Goal: Task Accomplishment & Management: Use online tool/utility

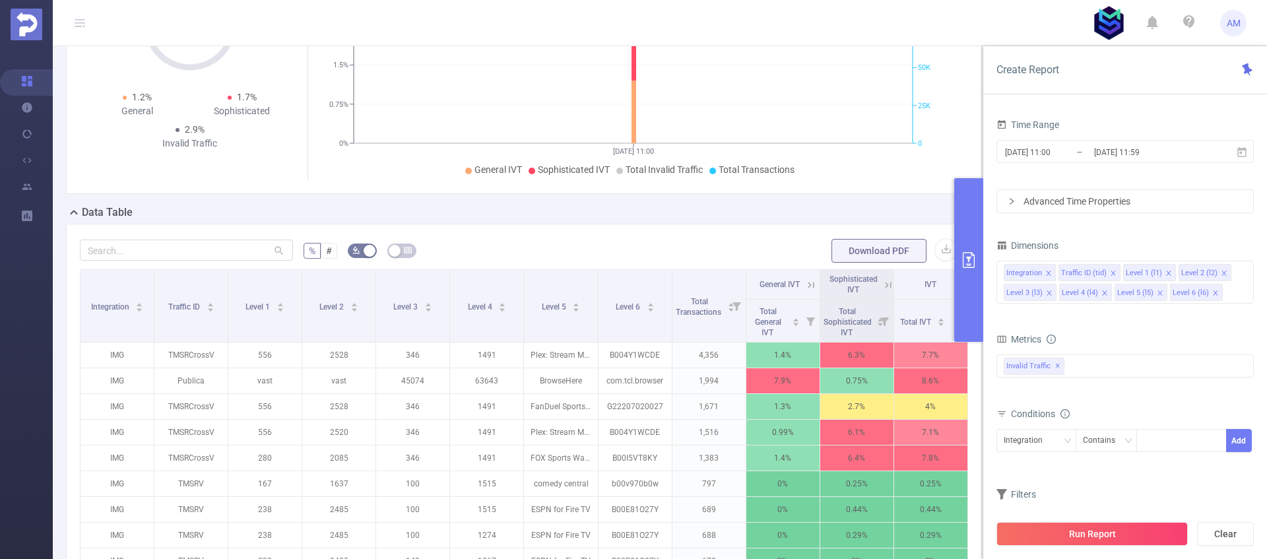
scroll to position [385, 0]
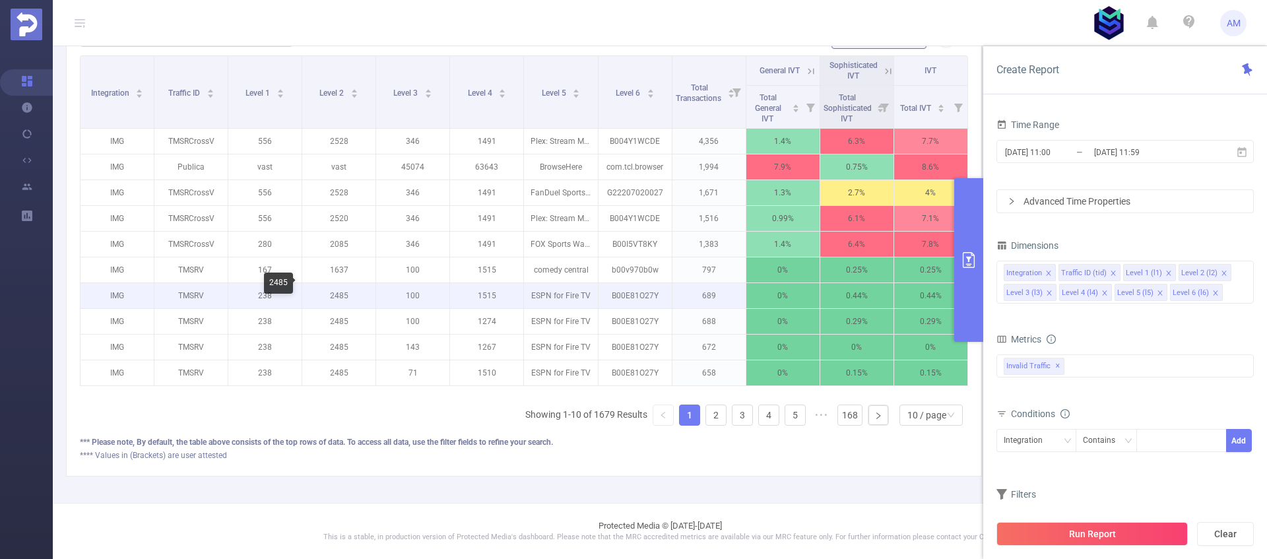
click at [331, 290] on p "2485" at bounding box center [338, 295] width 73 height 25
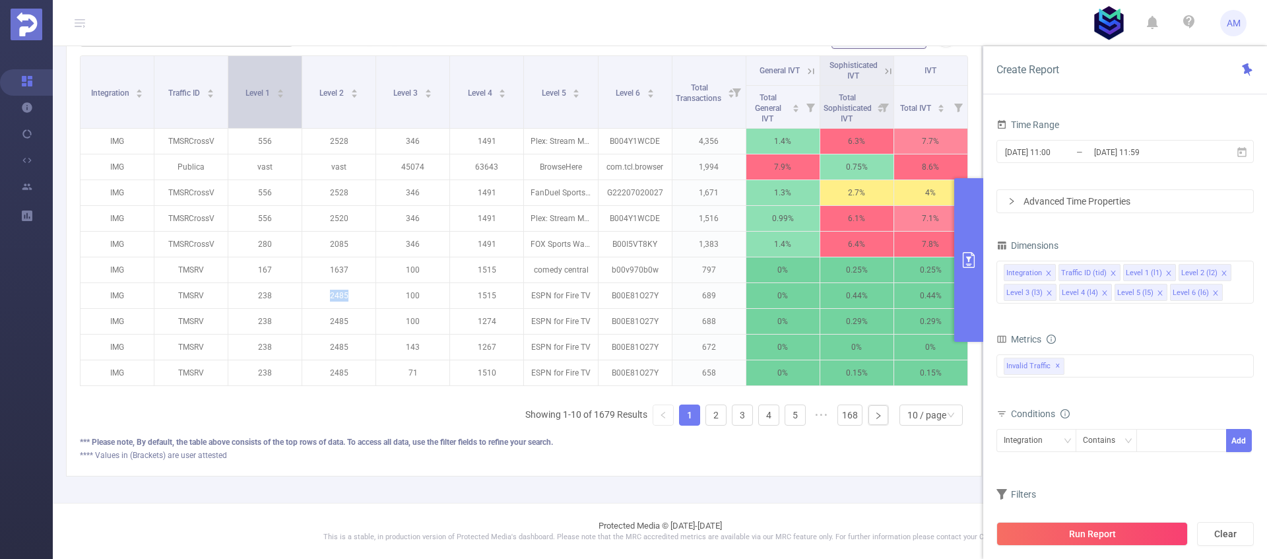
copy p "2485"
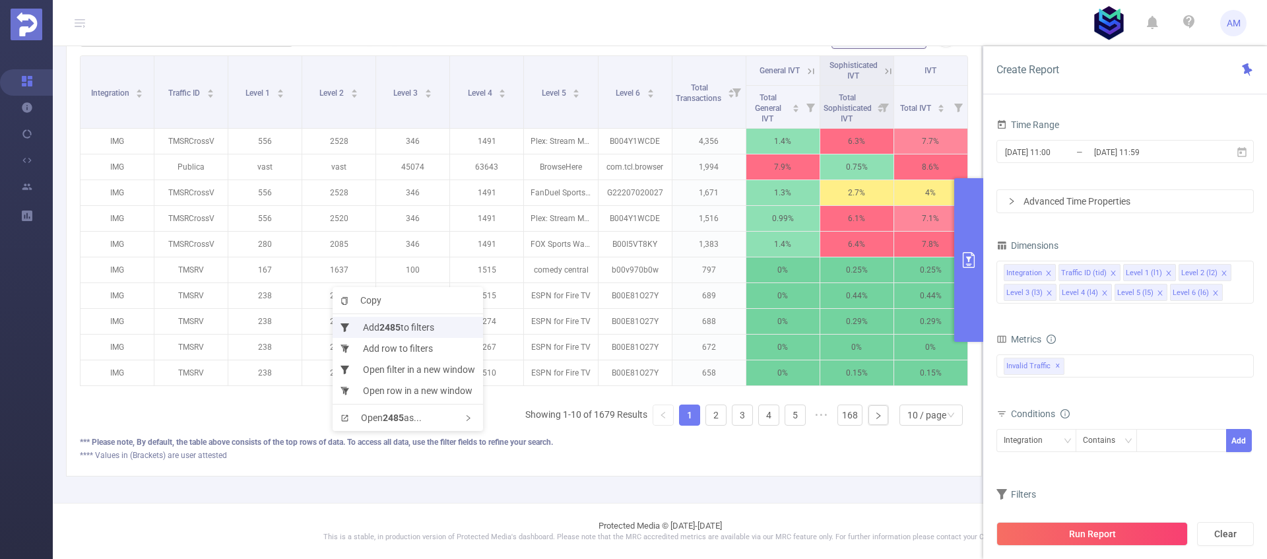
click at [420, 331] on li "Add 2485 to filters" at bounding box center [408, 327] width 150 height 21
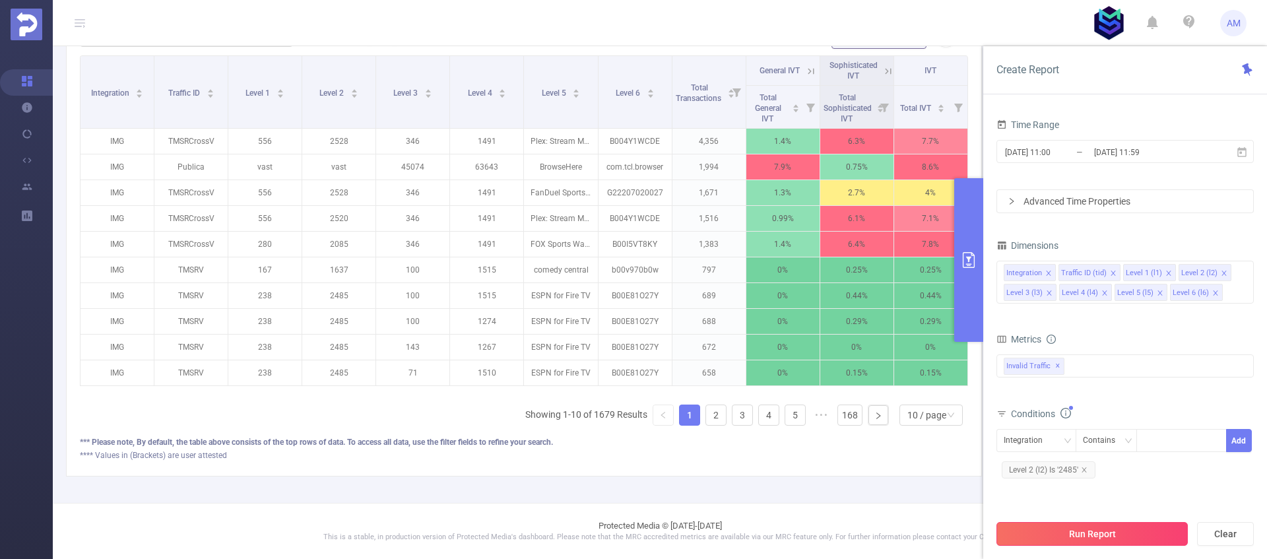
click at [1061, 537] on button "Run Report" at bounding box center [1092, 534] width 191 height 24
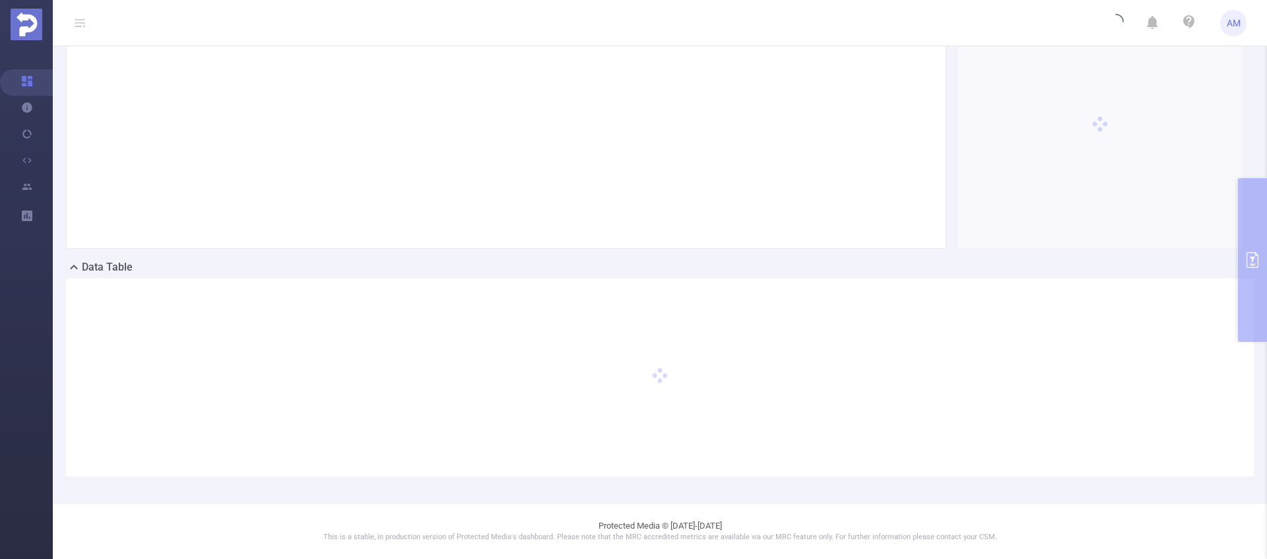
scroll to position [94, 0]
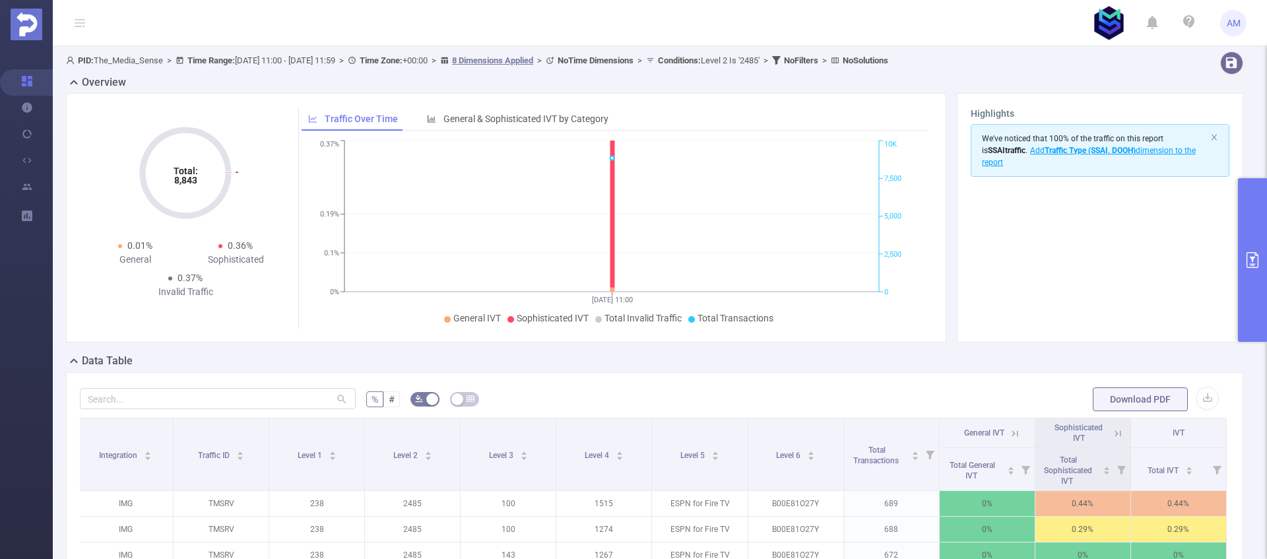
click at [1245, 269] on button "primary" at bounding box center [1252, 260] width 29 height 164
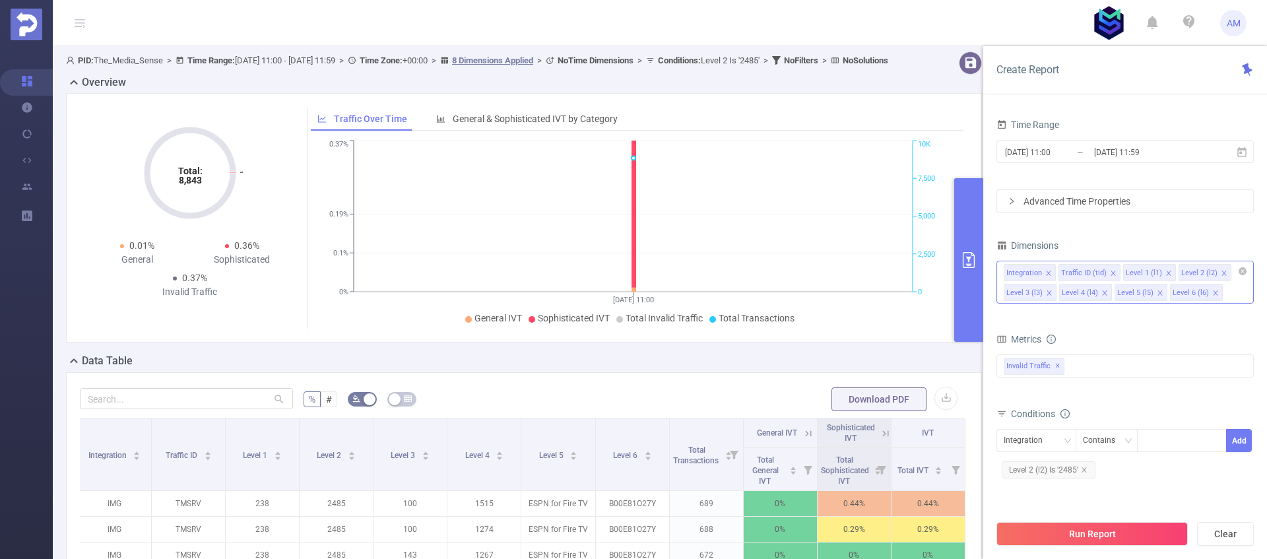
click at [1168, 273] on icon "icon: close" at bounding box center [1169, 273] width 7 height 7
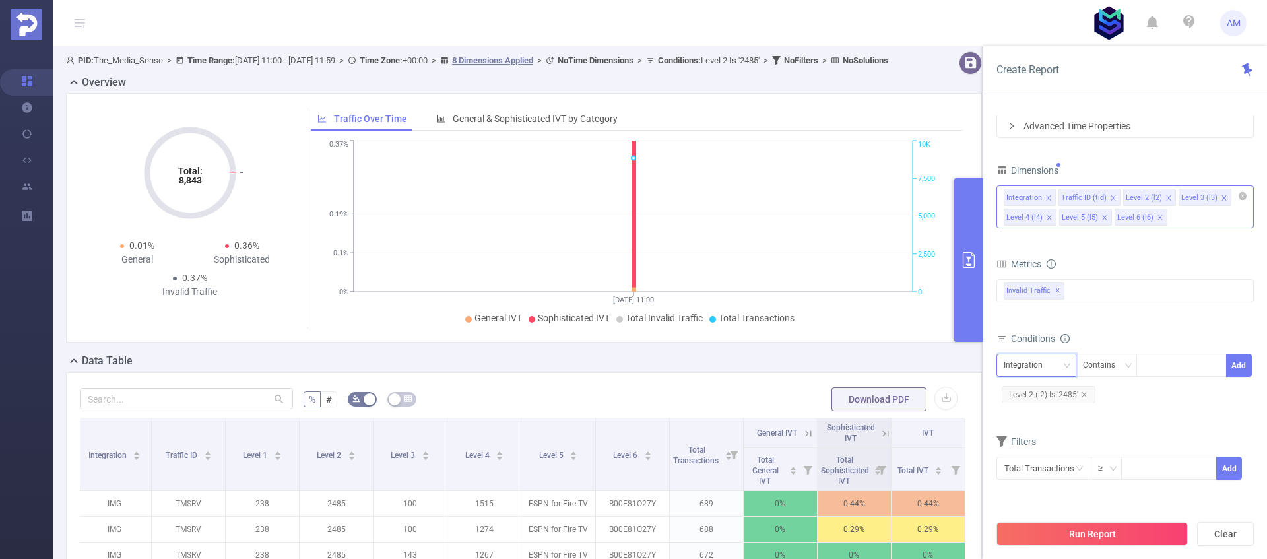
click at [1027, 372] on div "Integration" at bounding box center [1028, 365] width 48 height 22
click at [1047, 477] on li "Level 4 (l4)" at bounding box center [1037, 477] width 80 height 21
click at [1164, 368] on div at bounding box center [1182, 365] width 76 height 22
type input "1515"
click at [1241, 362] on button "Add" at bounding box center [1239, 365] width 26 height 23
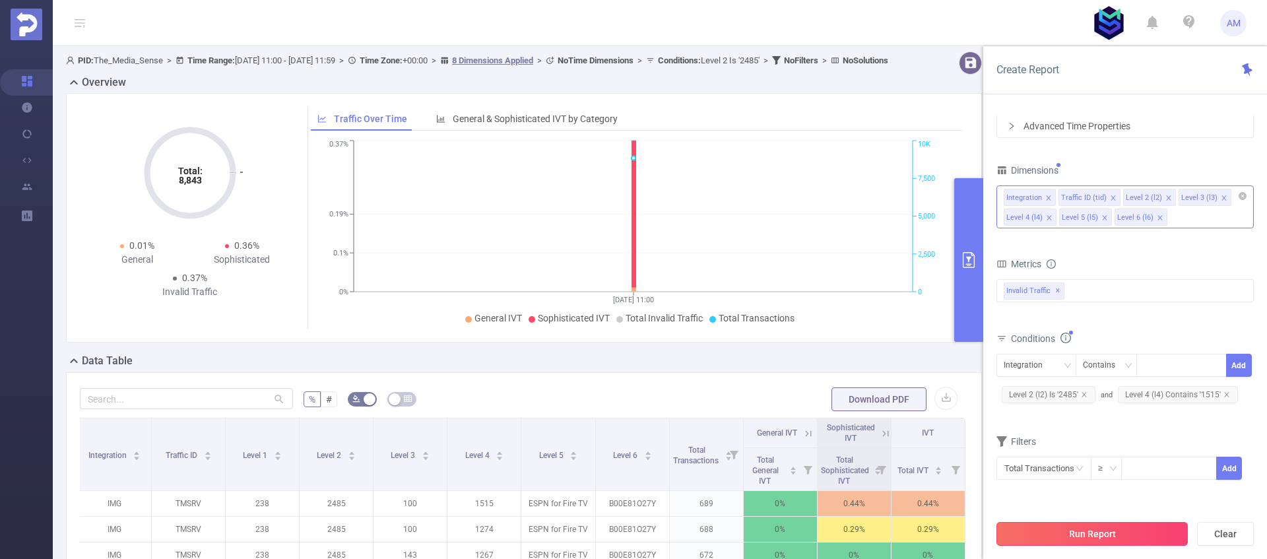
click at [1135, 541] on button "Run Report" at bounding box center [1092, 534] width 191 height 24
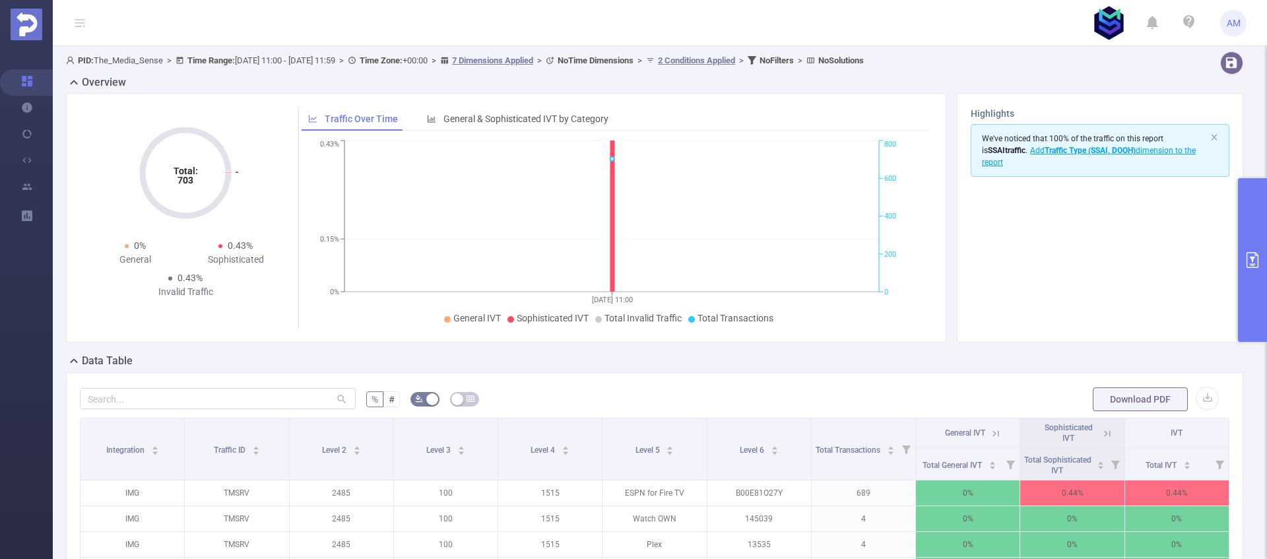
click at [1242, 261] on button "primary" at bounding box center [1252, 260] width 29 height 164
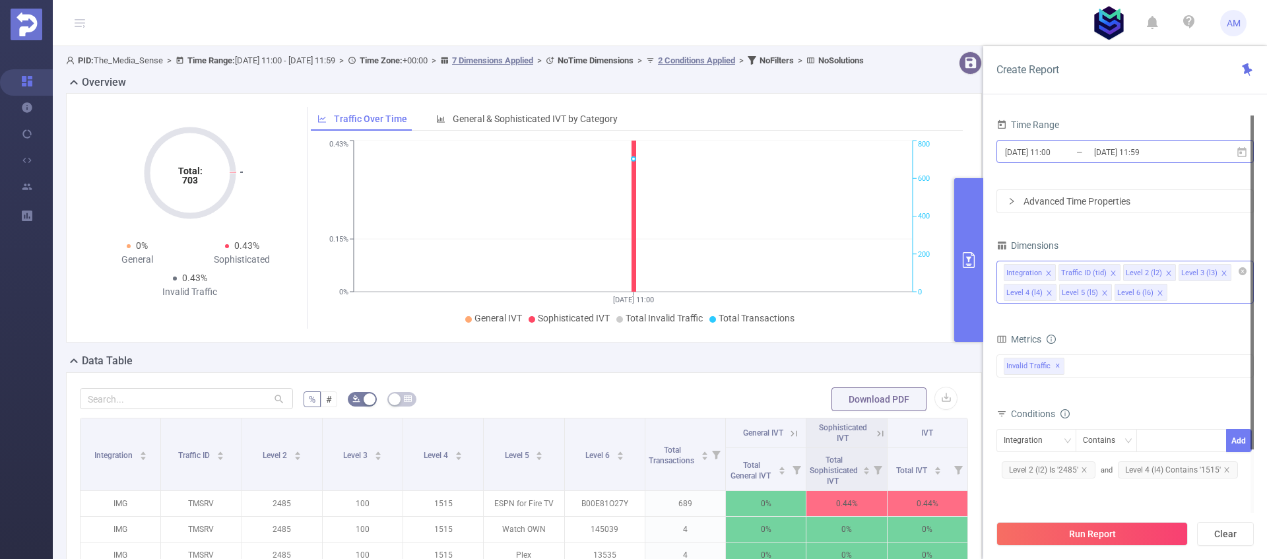
click at [1043, 156] on input "[DATE] 11:00" at bounding box center [1057, 152] width 107 height 18
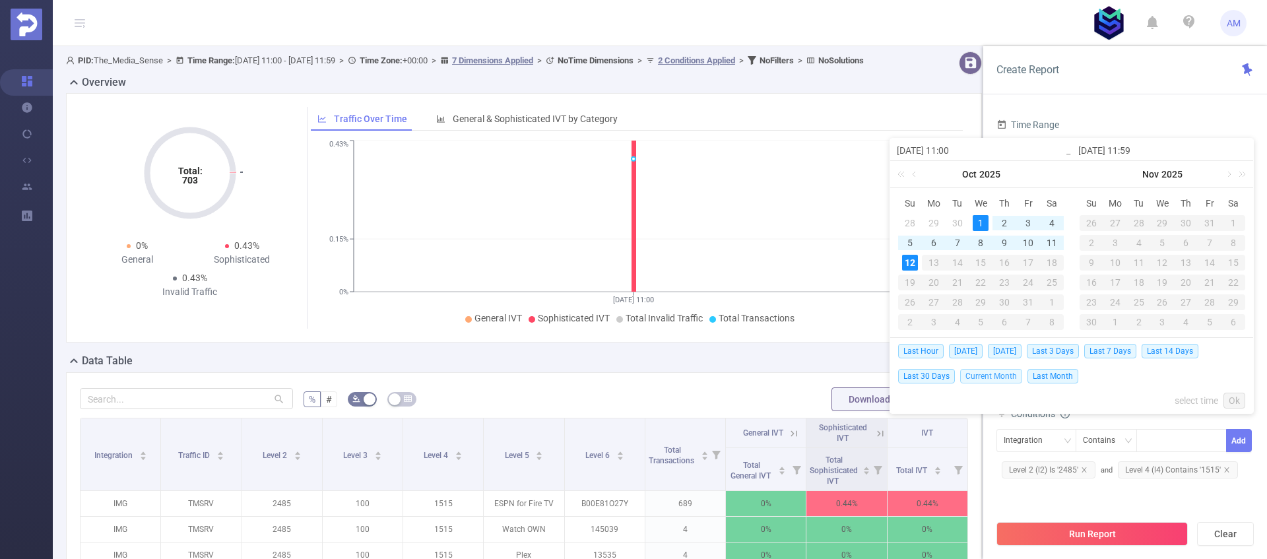
click at [990, 378] on span "Current Month" at bounding box center [991, 376] width 62 height 15
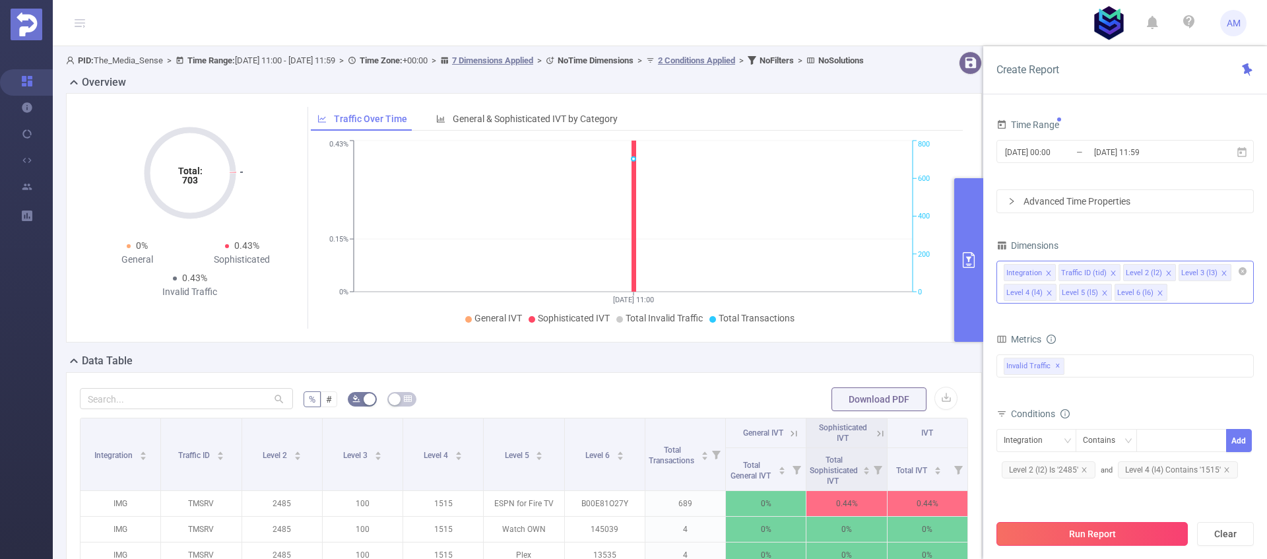
click at [1114, 539] on button "Run Report" at bounding box center [1092, 534] width 191 height 24
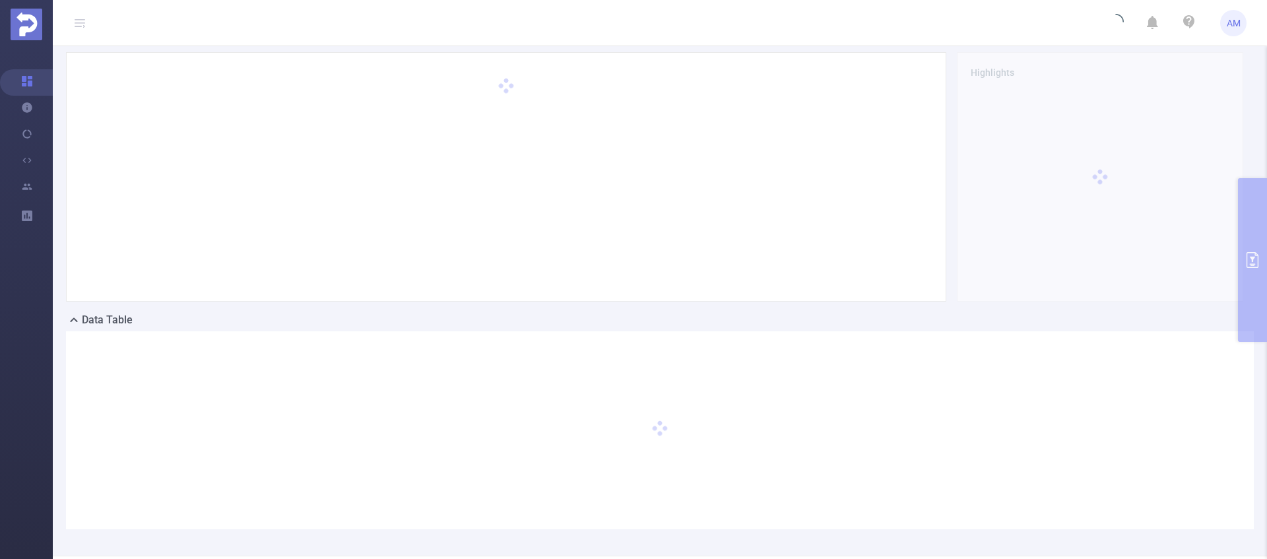
scroll to position [94, 0]
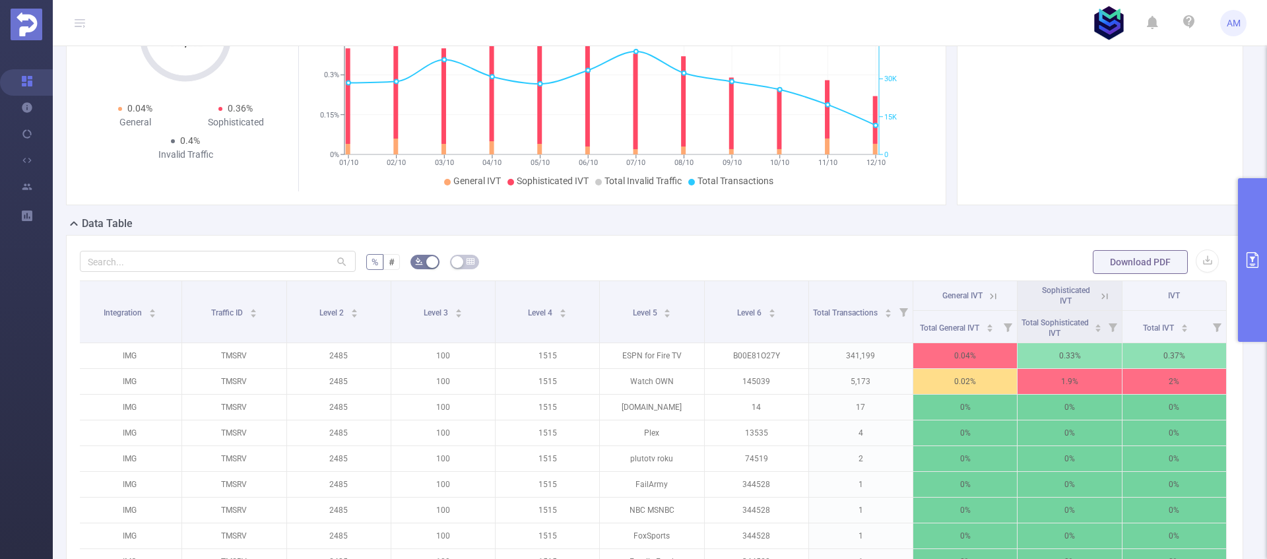
scroll to position [133, 0]
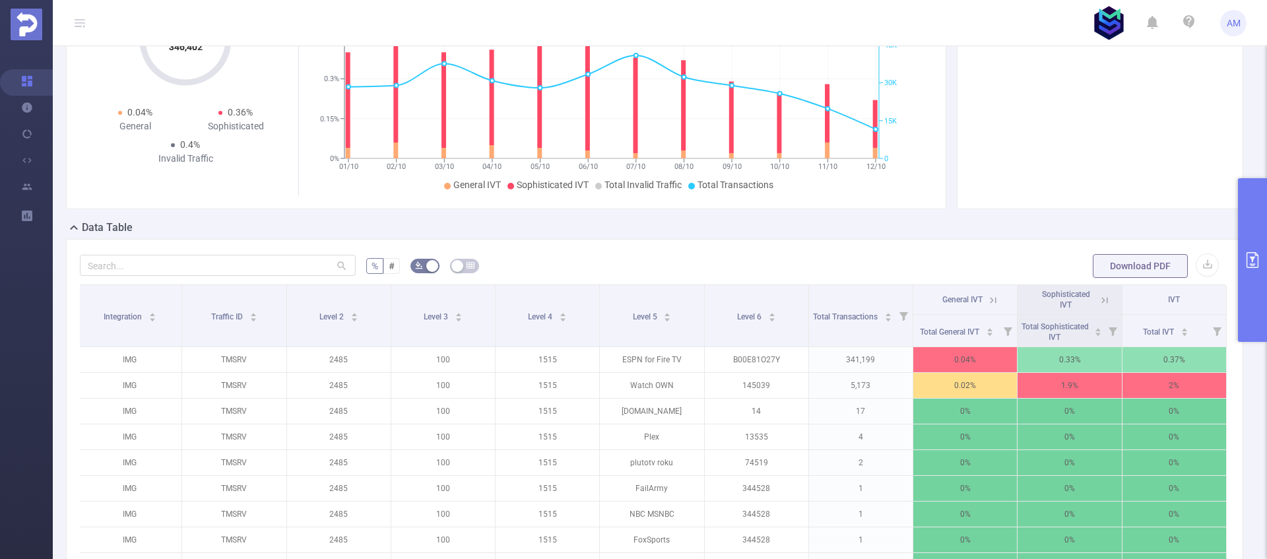
click at [1244, 260] on button "primary" at bounding box center [1252, 260] width 29 height 164
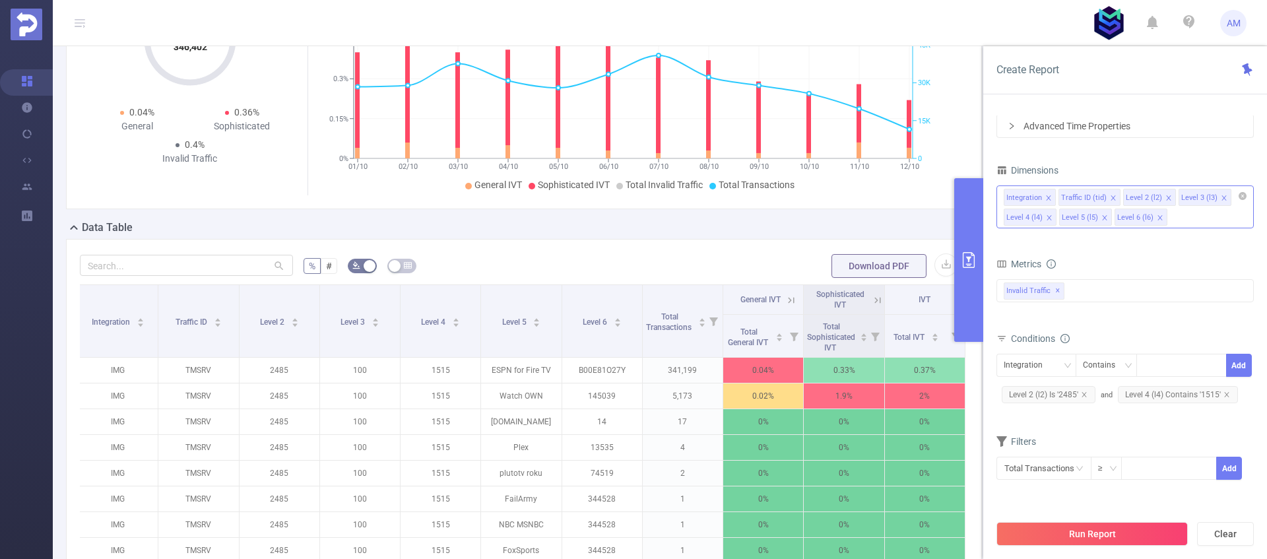
click at [832, 238] on div "Data Table" at bounding box center [529, 229] width 927 height 18
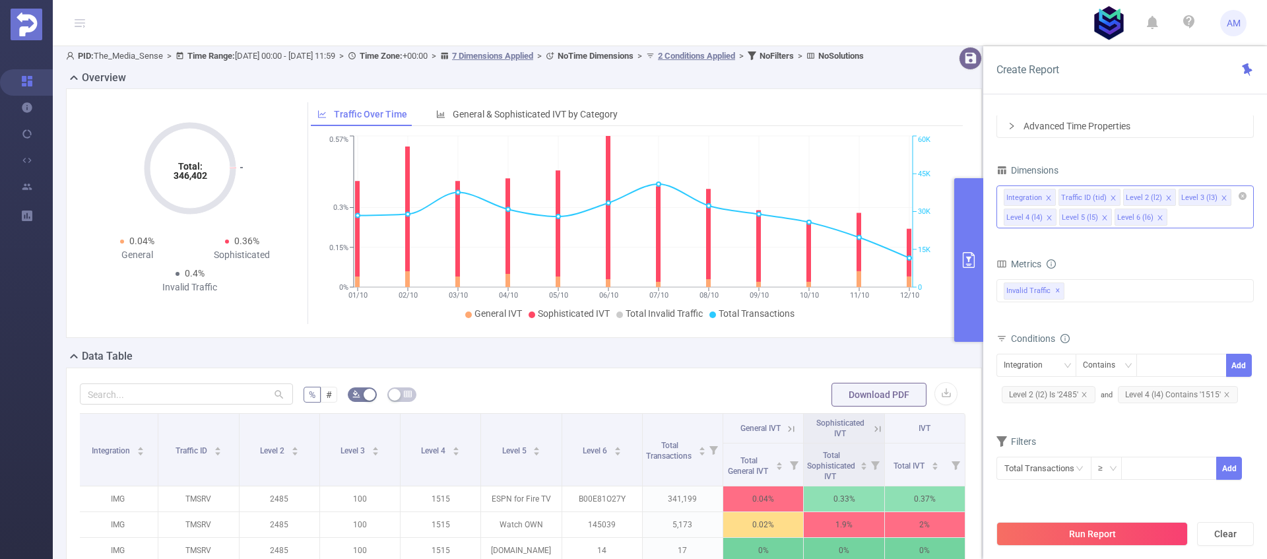
scroll to position [0, 0]
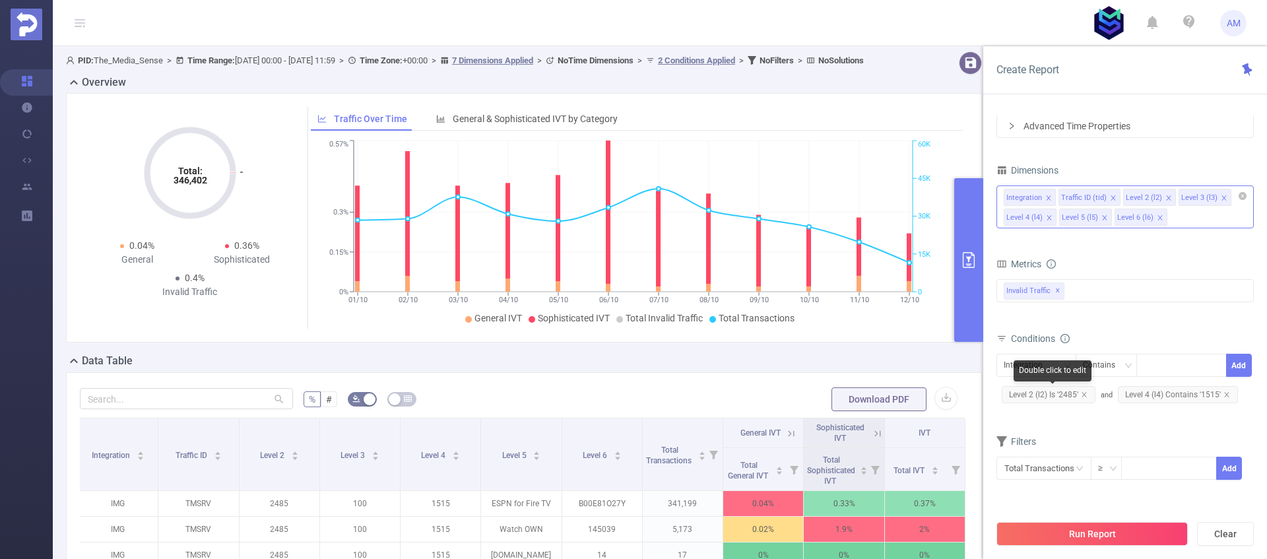
click at [1089, 395] on span "Level 2 (l2) Is '2485'" at bounding box center [1049, 394] width 94 height 17
click at [1086, 397] on icon "icon: close" at bounding box center [1084, 394] width 7 height 7
click at [1093, 537] on button "Run Report" at bounding box center [1092, 534] width 191 height 24
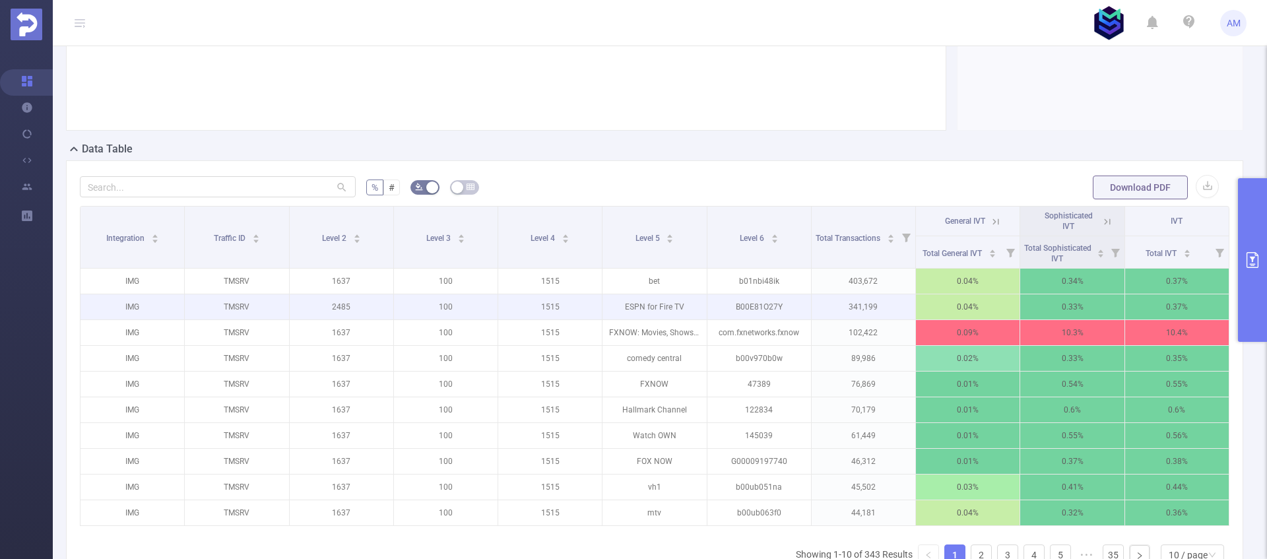
scroll to position [148, 0]
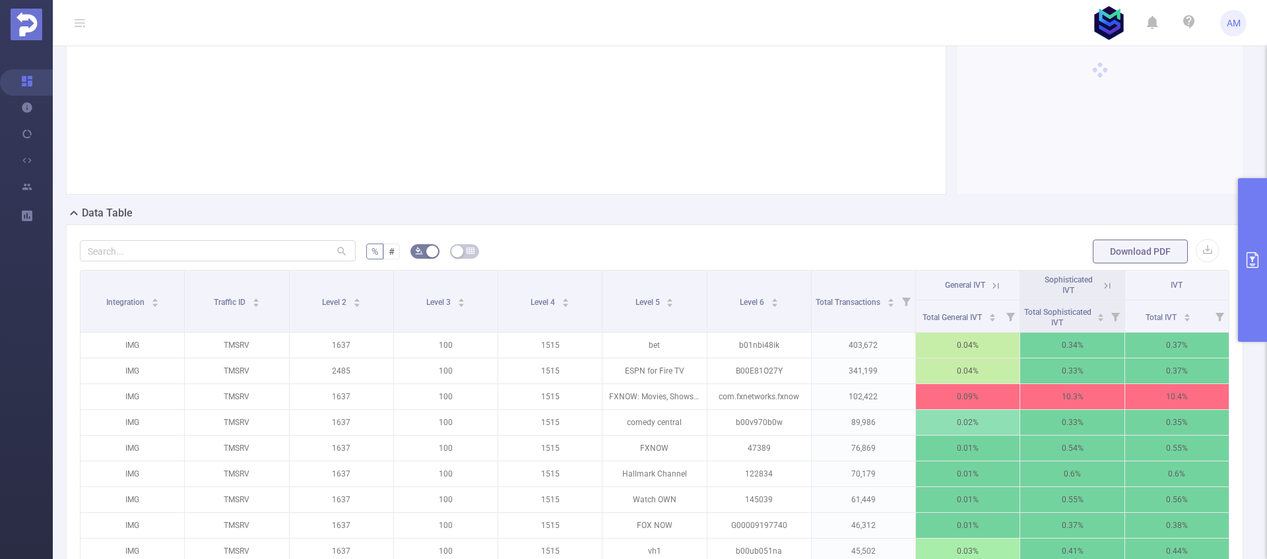
click at [1250, 280] on button "primary" at bounding box center [1252, 260] width 29 height 164
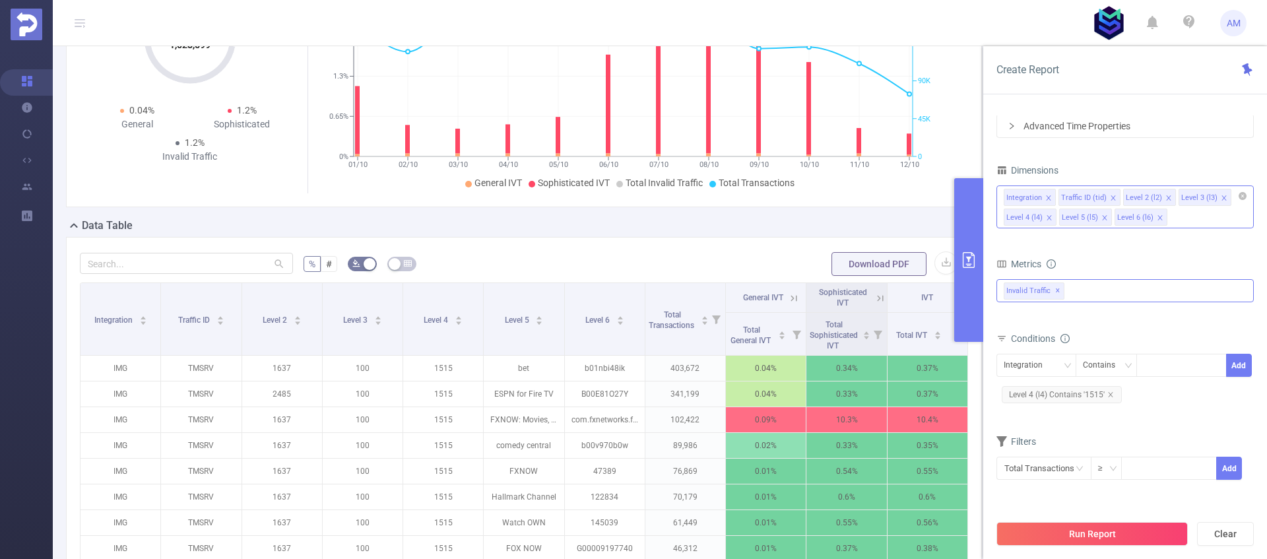
click at [1156, 291] on div "Invalid Traffic ✕" at bounding box center [1125, 290] width 257 height 23
click at [1007, 297] on icon "icon: caret-down" at bounding box center [1005, 297] width 7 height 7
click at [1014, 294] on span at bounding box center [1018, 296] width 11 height 11
click at [1128, 243] on form "Dimensions Integration Traffic ID (tid) Level 2 (l2) Level 3 (l3) Level 4 (l4) …" at bounding box center [1125, 329] width 257 height 336
click at [1192, 218] on div "Integration Traffic ID (tid) Level 2 (l2) Level 3 (l3) Level 4 (l4) Level 5 (l5…" at bounding box center [1125, 206] width 257 height 43
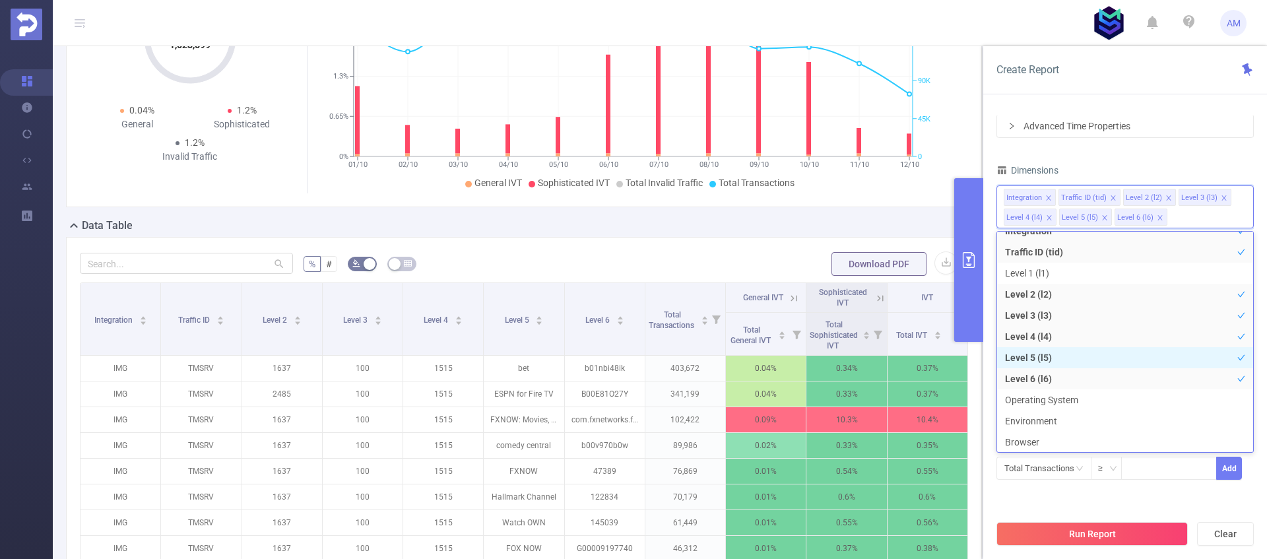
scroll to position [27, 0]
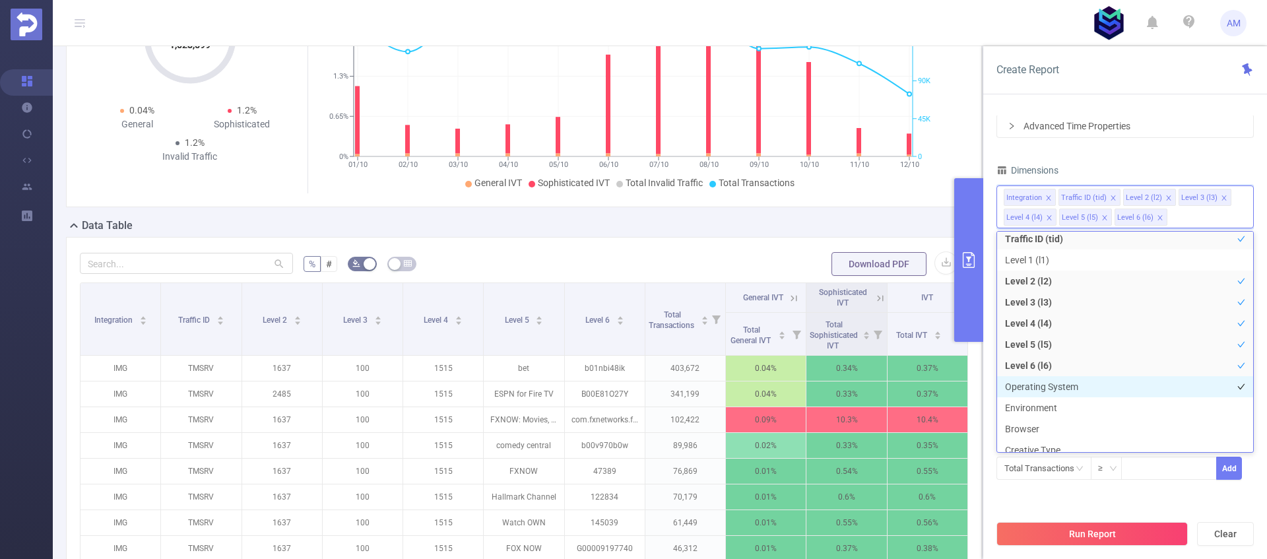
click at [1065, 388] on li "Operating System" at bounding box center [1125, 386] width 256 height 21
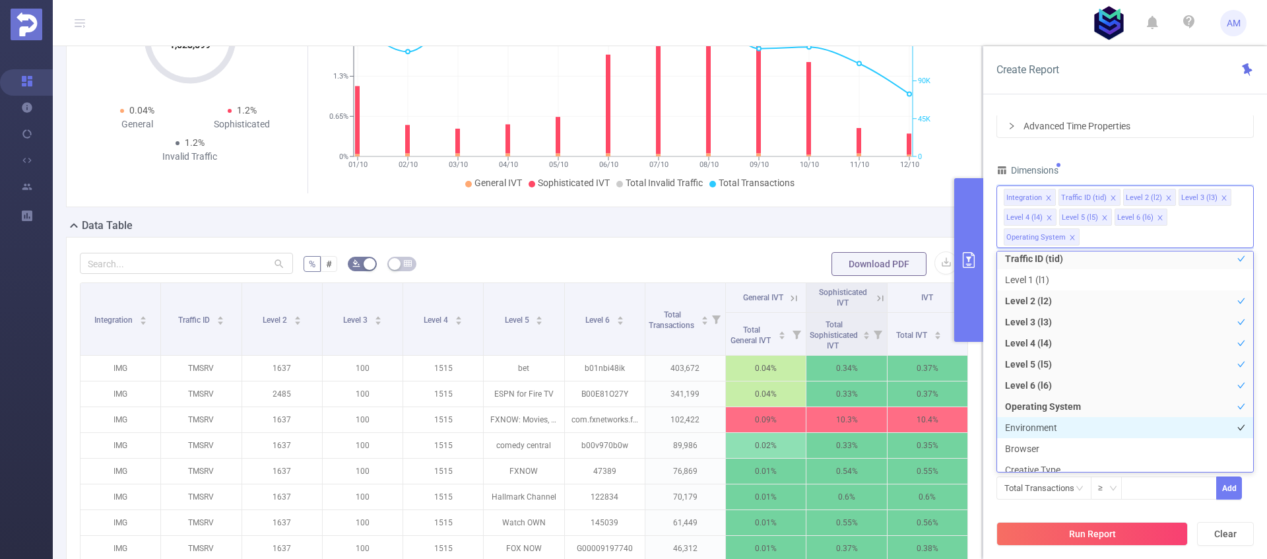
click at [1065, 432] on li "Environment" at bounding box center [1125, 427] width 256 height 21
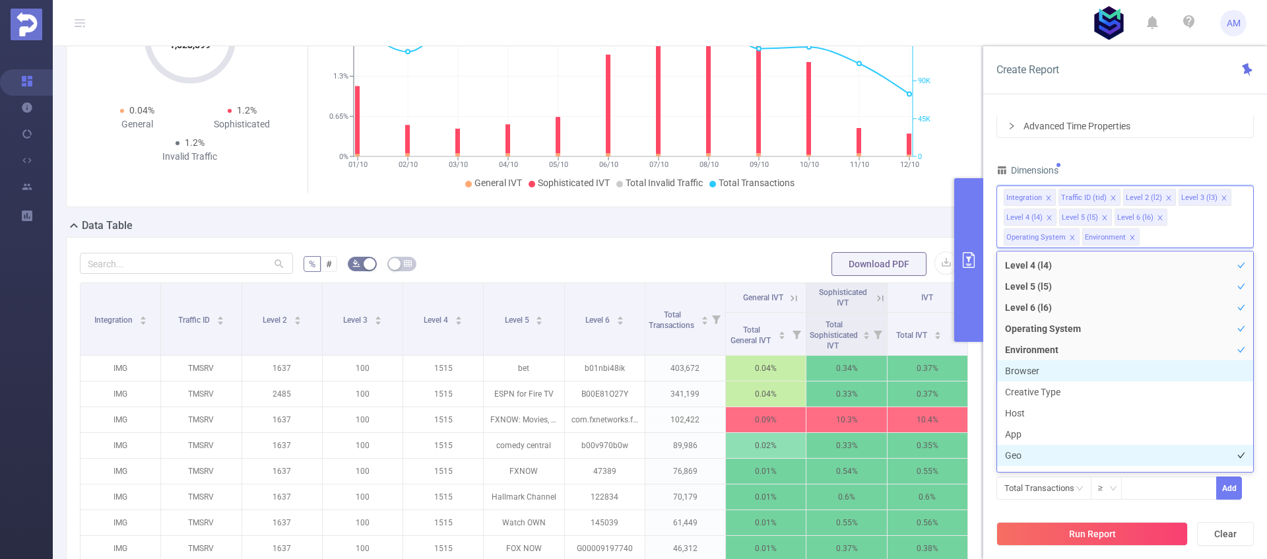
scroll to position [113, 0]
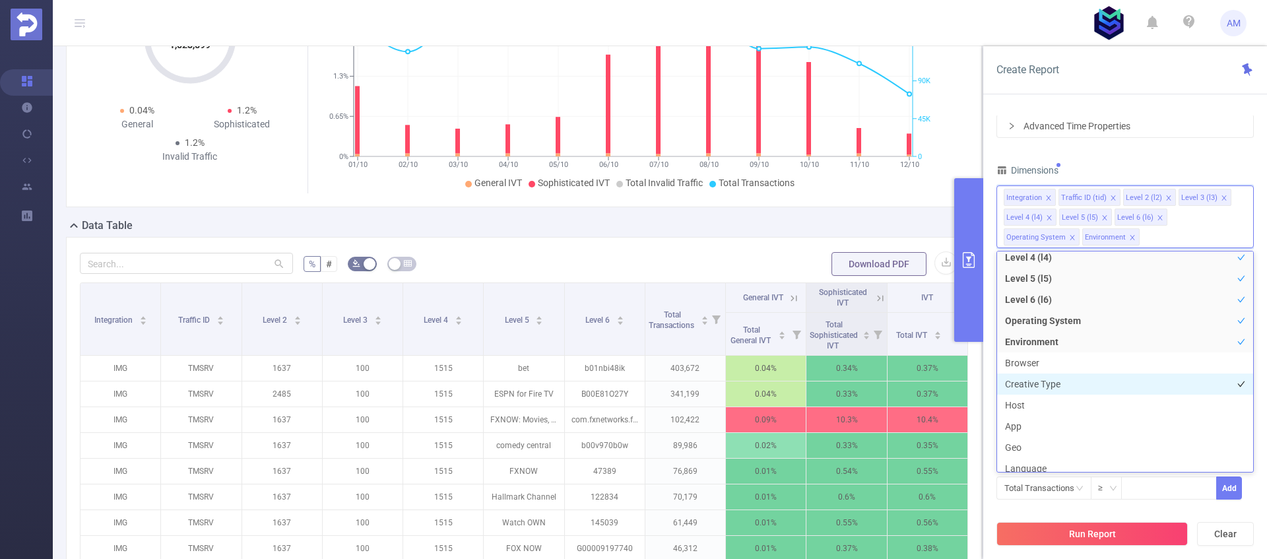
click at [1059, 375] on li "Creative Type" at bounding box center [1125, 384] width 256 height 21
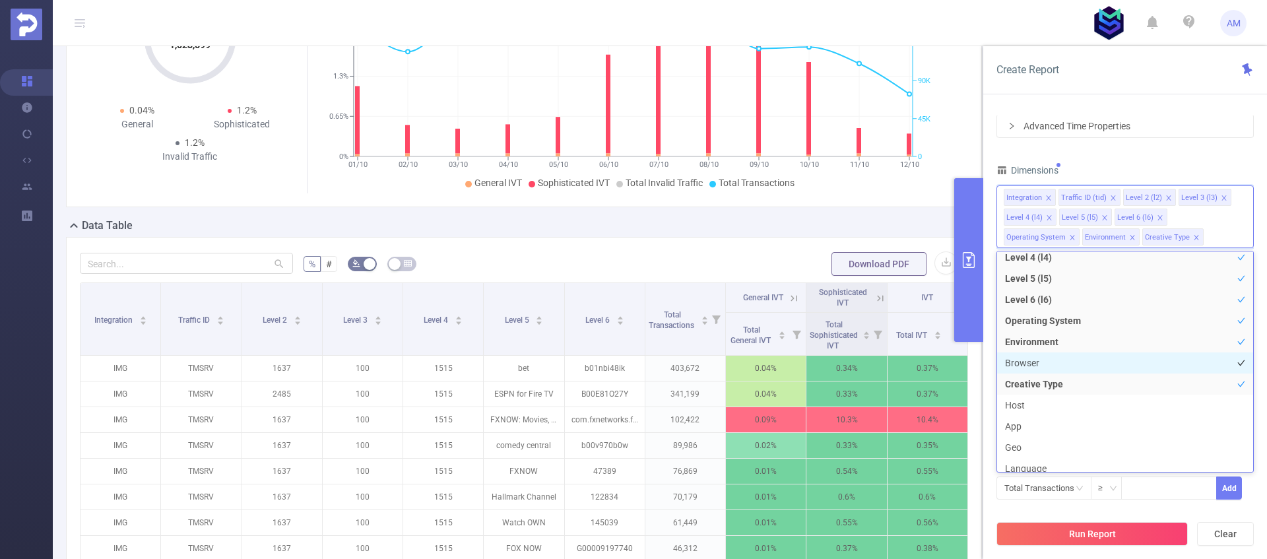
click at [1057, 372] on li "Browser" at bounding box center [1125, 362] width 256 height 21
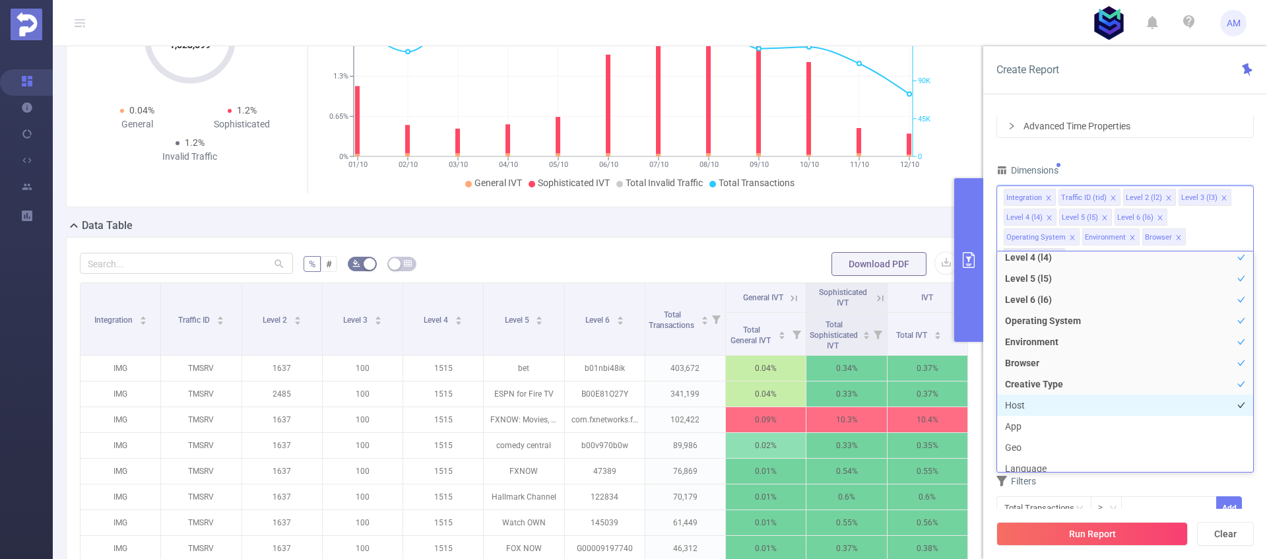
click at [1055, 403] on li "Host" at bounding box center [1125, 405] width 256 height 21
click at [1054, 425] on li "App" at bounding box center [1125, 426] width 256 height 21
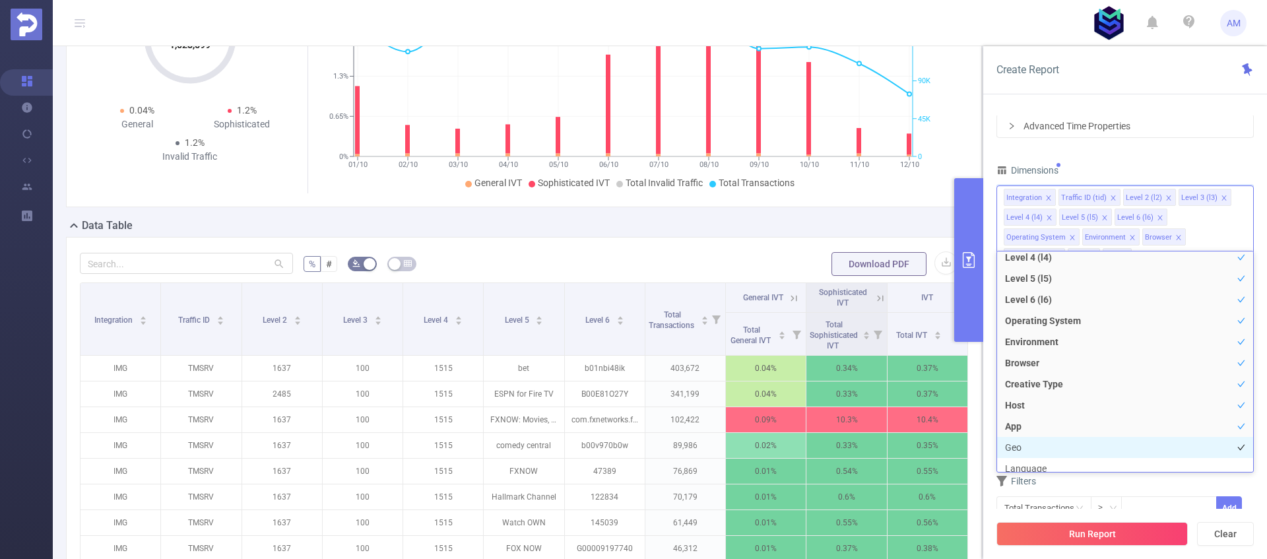
click at [1053, 440] on li "Geo" at bounding box center [1125, 447] width 256 height 21
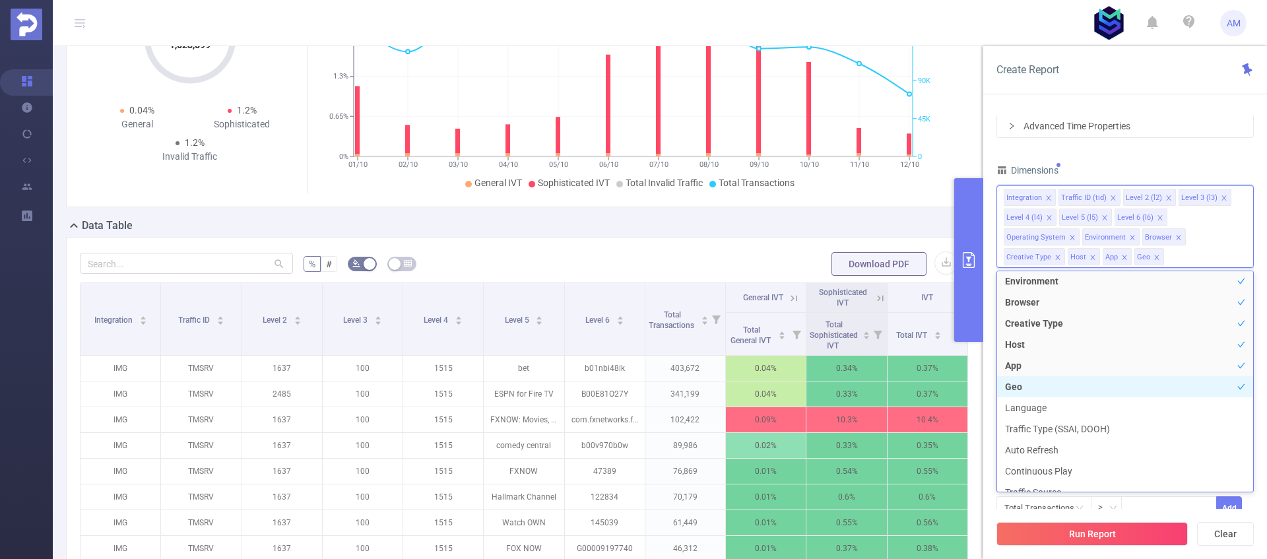
scroll to position [228, 0]
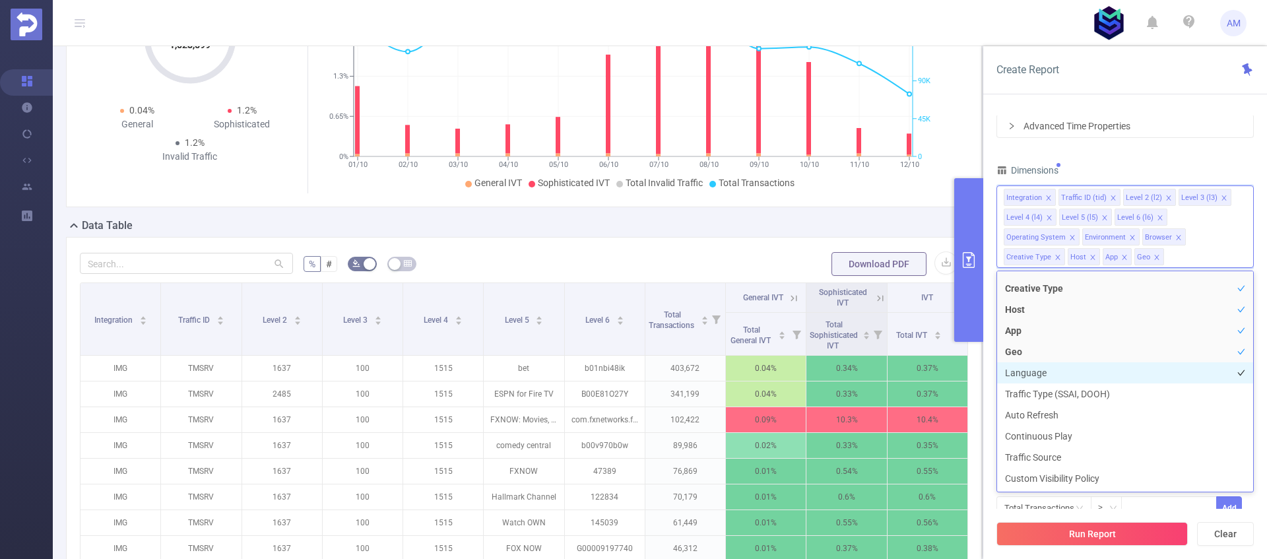
click at [1038, 382] on li "Language" at bounding box center [1125, 372] width 256 height 21
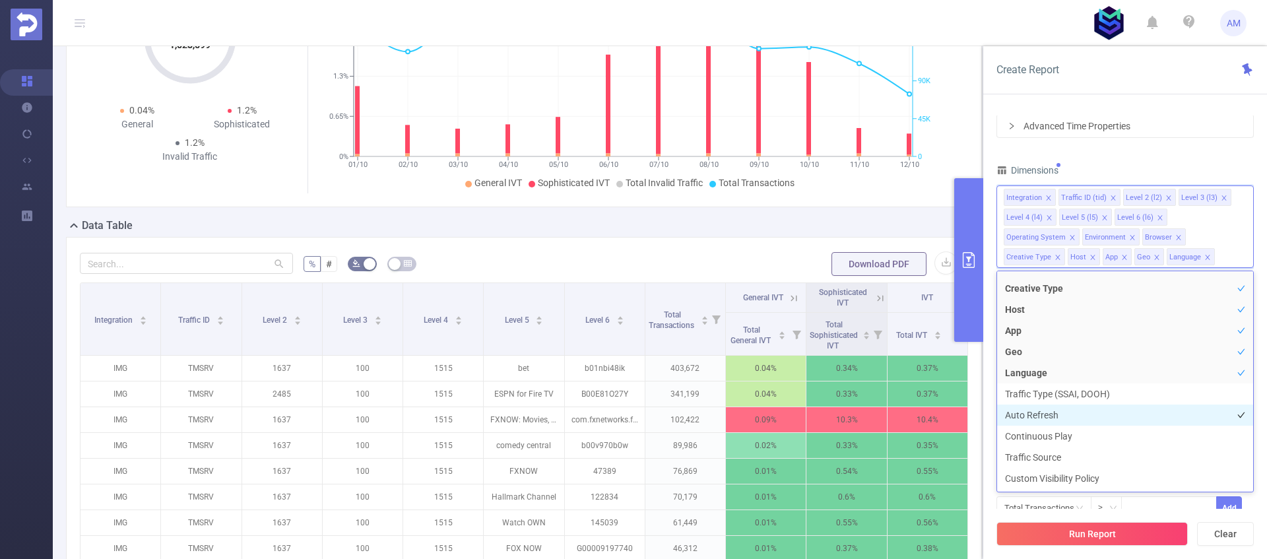
click at [1046, 405] on li "Auto Refresh" at bounding box center [1125, 415] width 256 height 21
click at [1043, 391] on li "Traffic Type (SSAI, DOOH)" at bounding box center [1125, 393] width 256 height 21
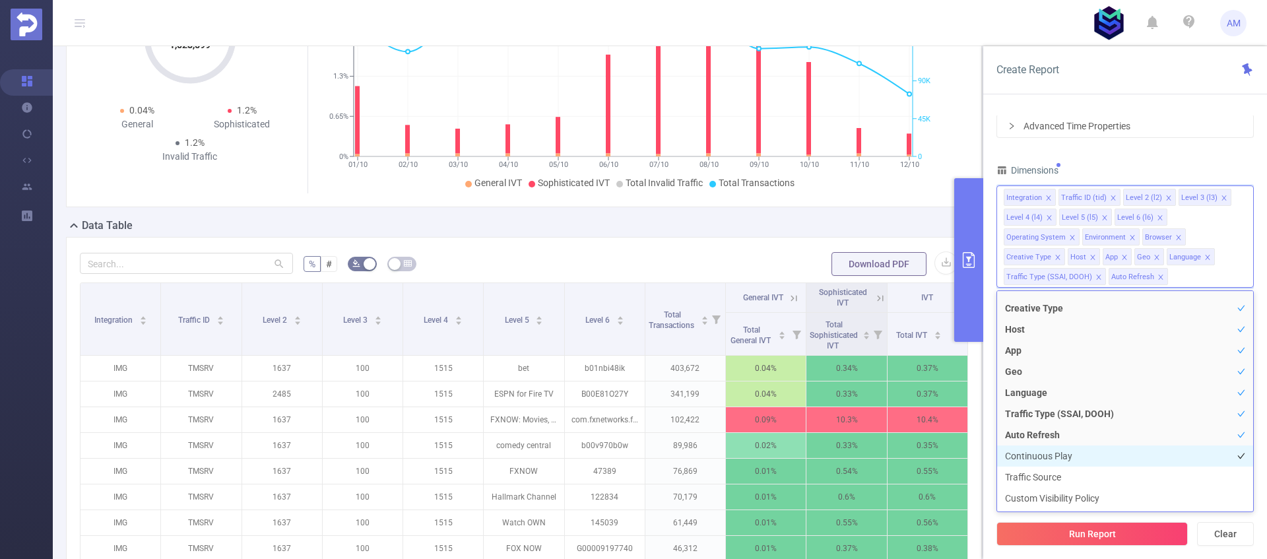
click at [1059, 458] on li "Continuous Play" at bounding box center [1125, 456] width 256 height 21
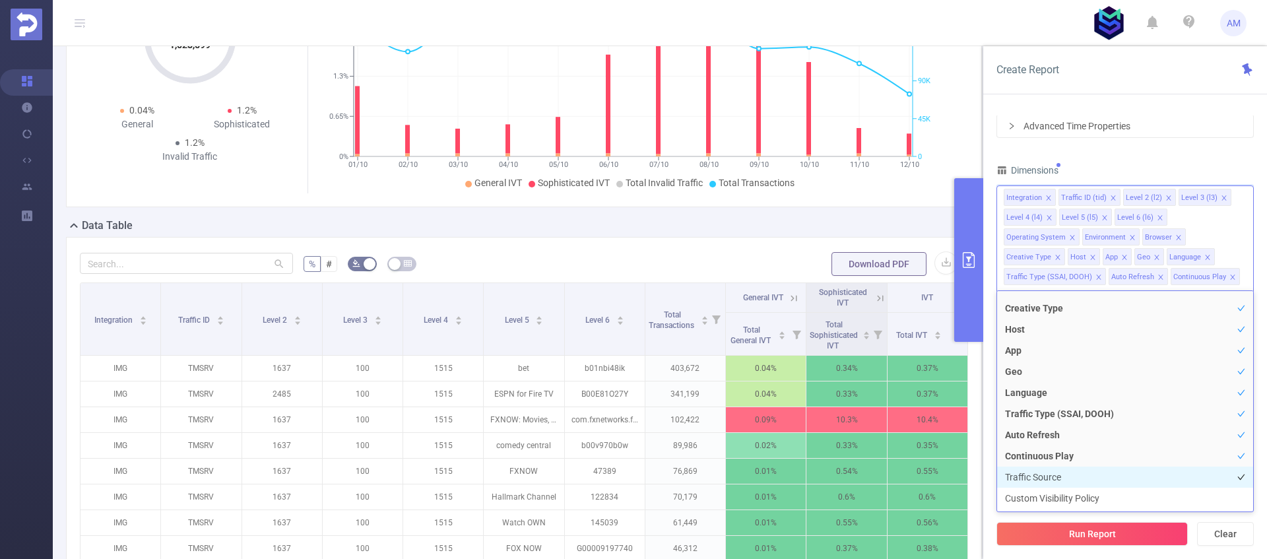
click at [1058, 475] on li "Traffic Source" at bounding box center [1125, 477] width 256 height 21
click at [1073, 499] on li "Custom Visibility Policy" at bounding box center [1125, 498] width 256 height 21
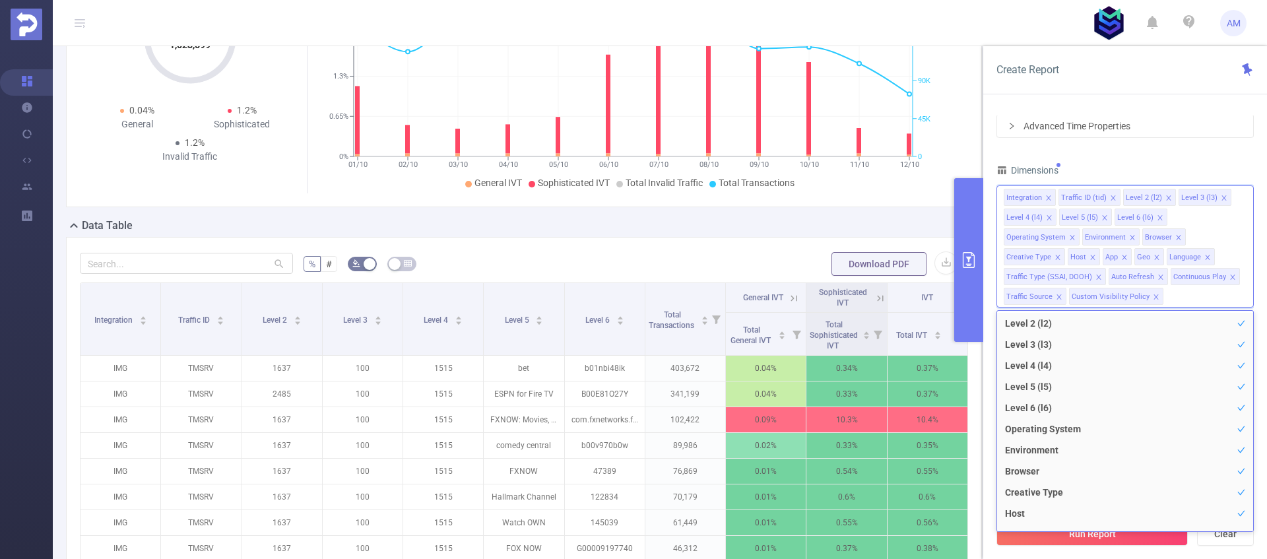
scroll to position [0, 0]
click at [1100, 364] on li "Level 1 (l1)" at bounding box center [1125, 366] width 256 height 21
click at [1203, 147] on div "Time Range [DATE] 00:00 _ [DATE] 11:59 Advanced Time Properties Dimensions Inte…" at bounding box center [1125, 308] width 257 height 536
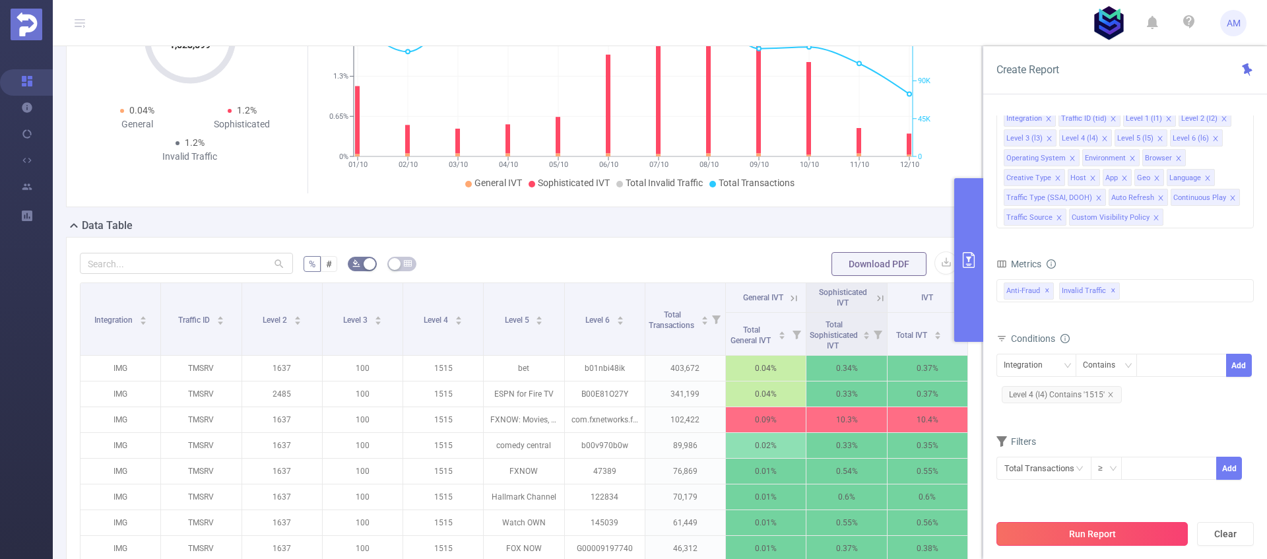
click at [1103, 538] on button "Run Report" at bounding box center [1092, 534] width 191 height 24
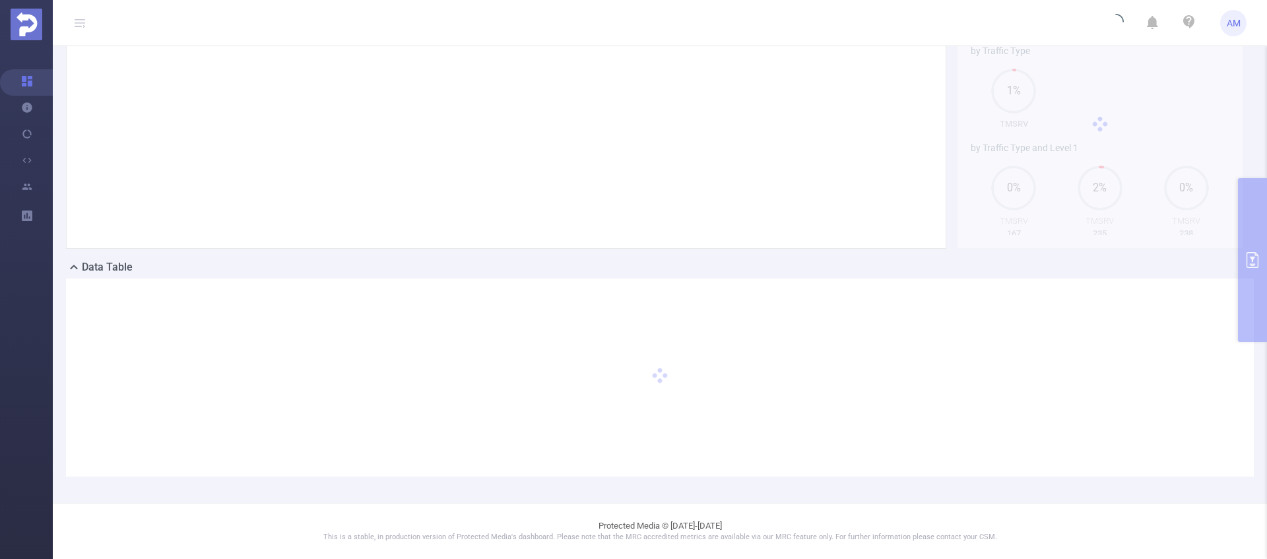
scroll to position [94, 0]
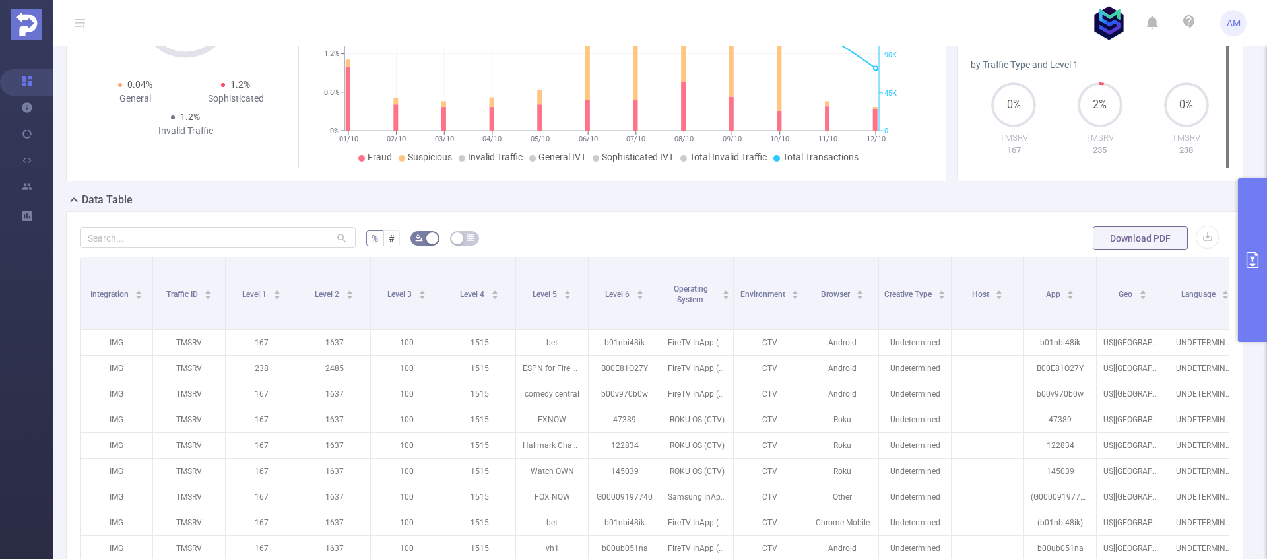
scroll to position [385, 0]
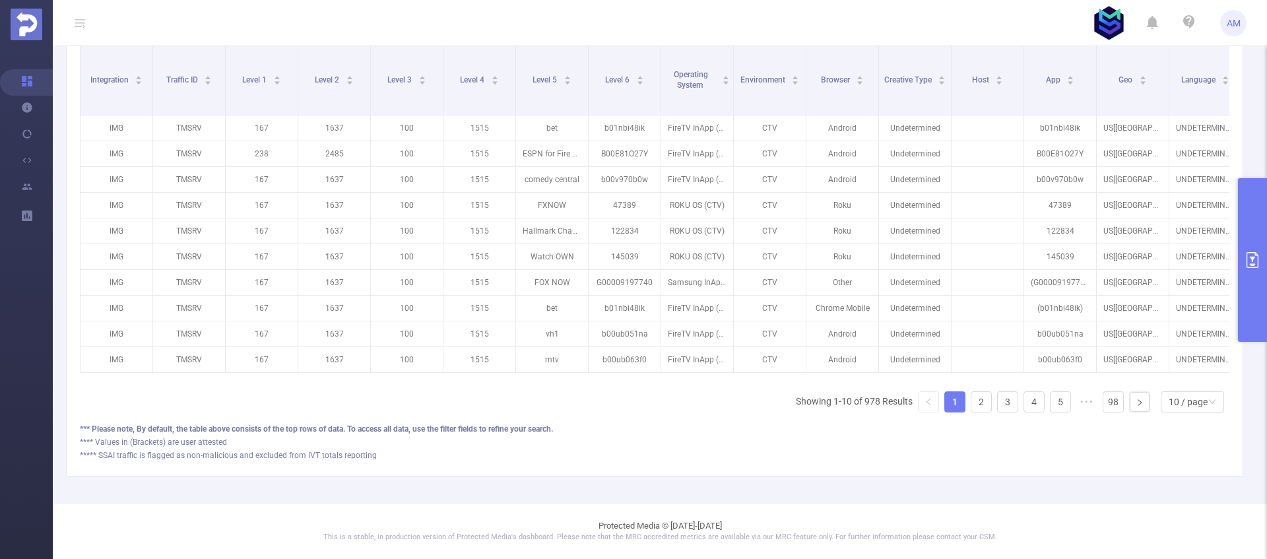
click at [1259, 250] on button "primary" at bounding box center [1252, 260] width 29 height 164
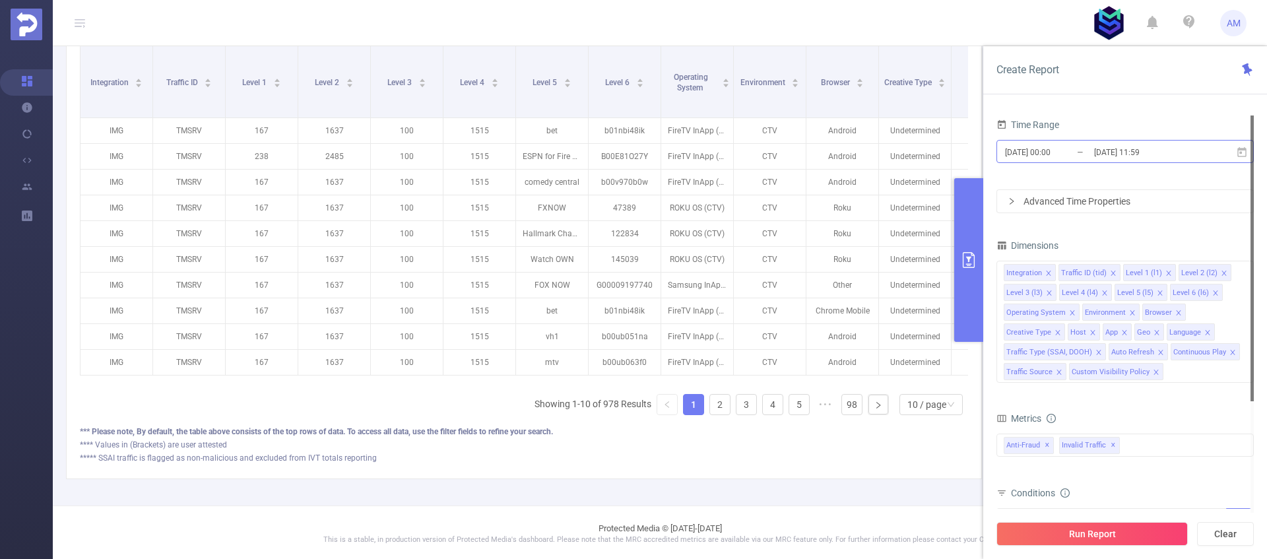
click at [1065, 157] on input "[DATE] 00:00" at bounding box center [1057, 152] width 107 height 18
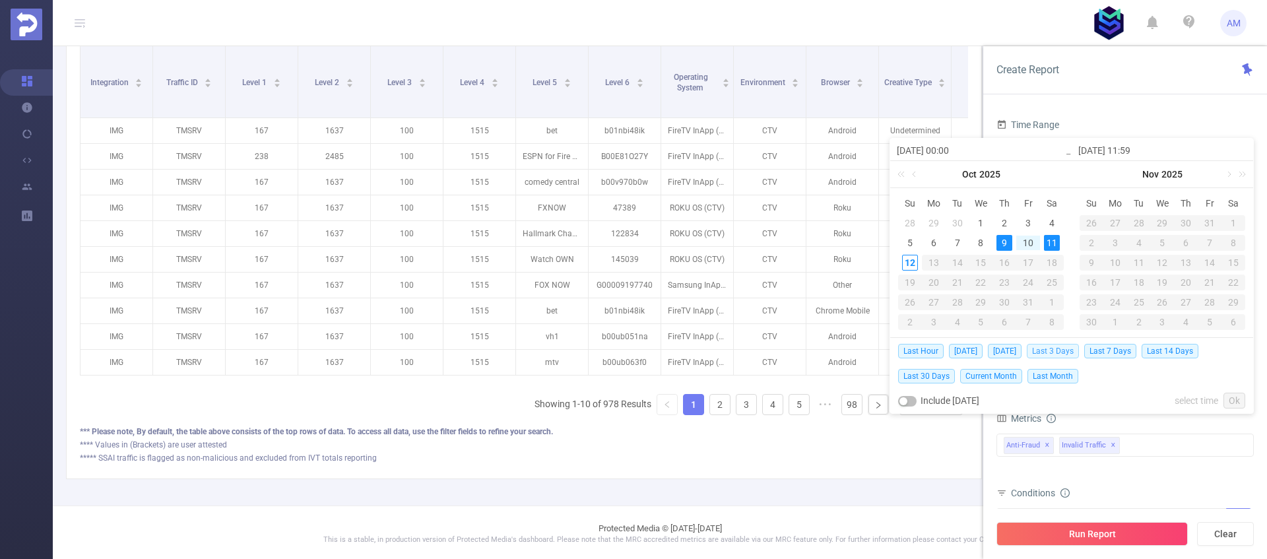
click at [1055, 353] on span "Last 3 Days" at bounding box center [1053, 351] width 52 height 15
type input "[DATE] 00:00"
type input "[DATE] 23:59"
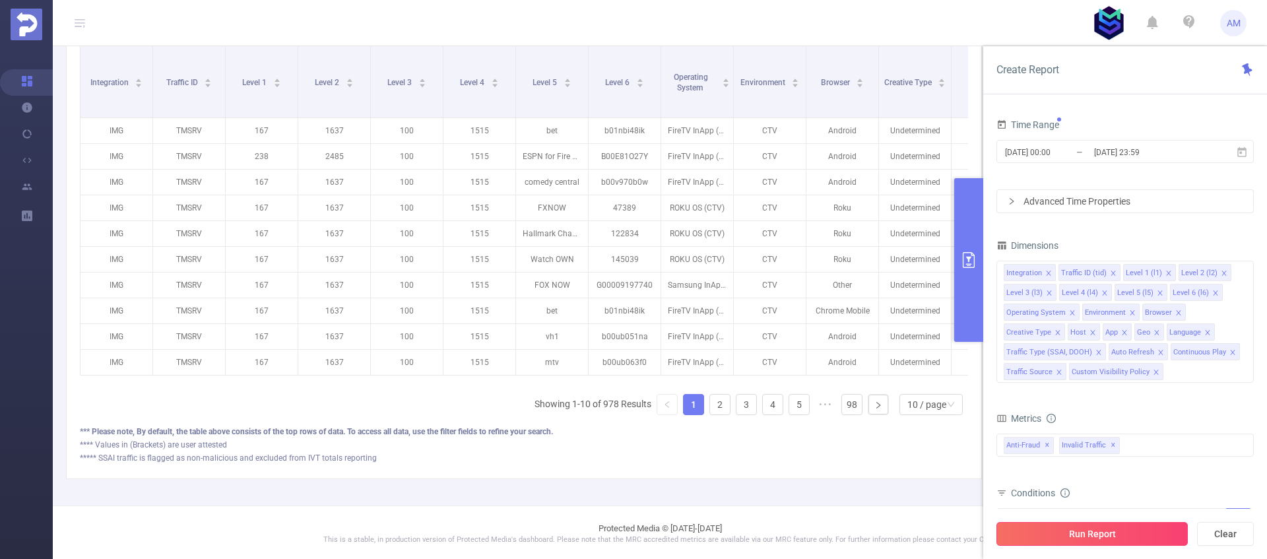
click at [1073, 538] on button "Run Report" at bounding box center [1092, 534] width 191 height 24
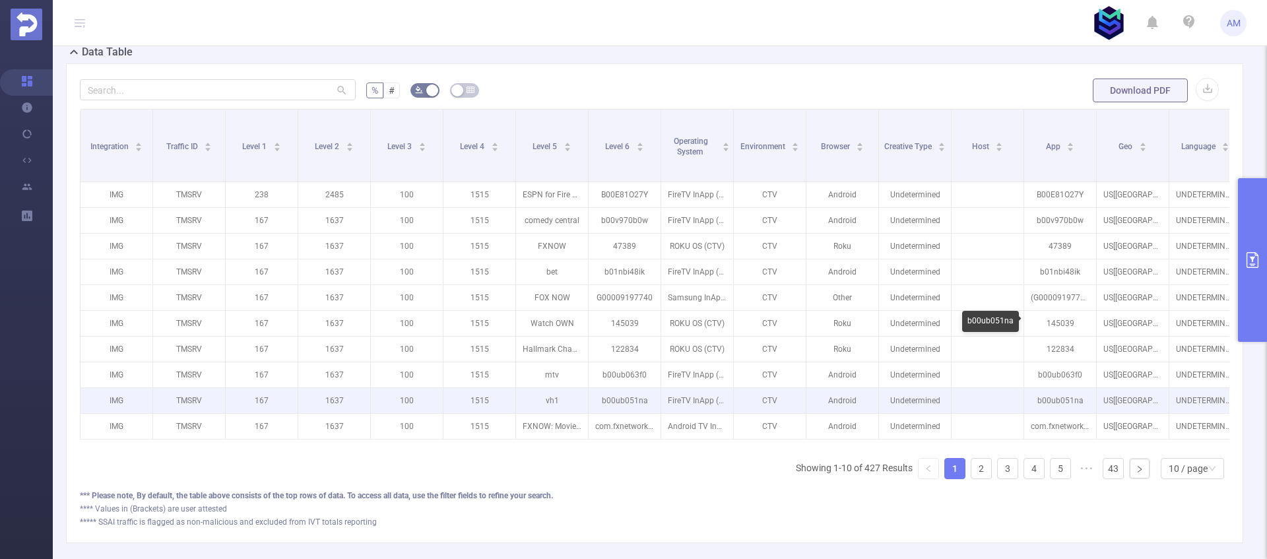
scroll to position [295, 0]
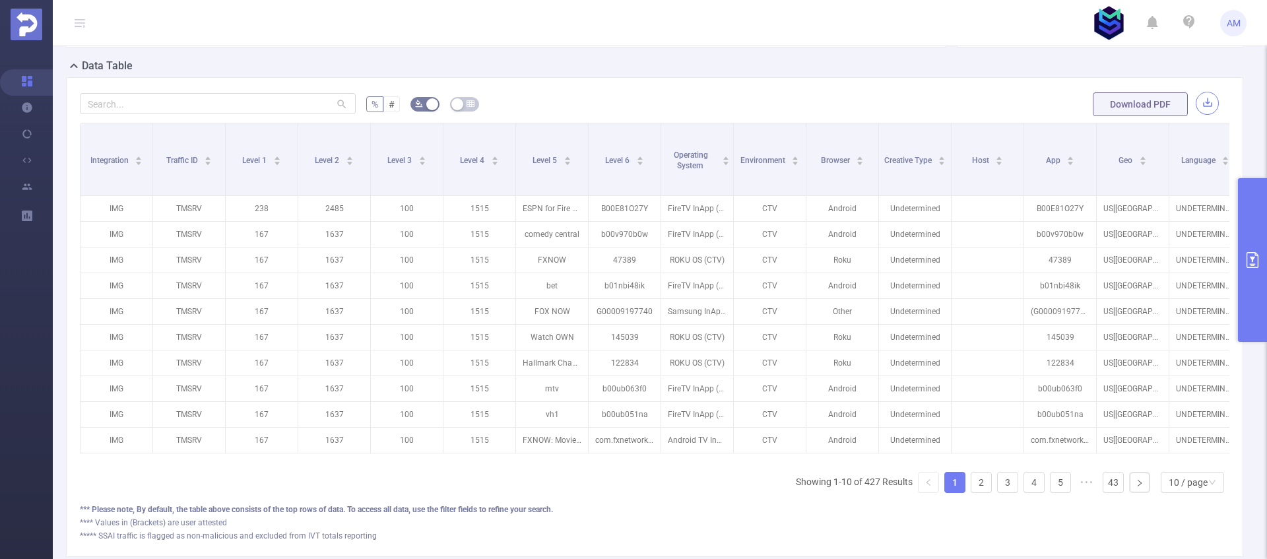
click at [1196, 104] on button "button" at bounding box center [1207, 103] width 23 height 23
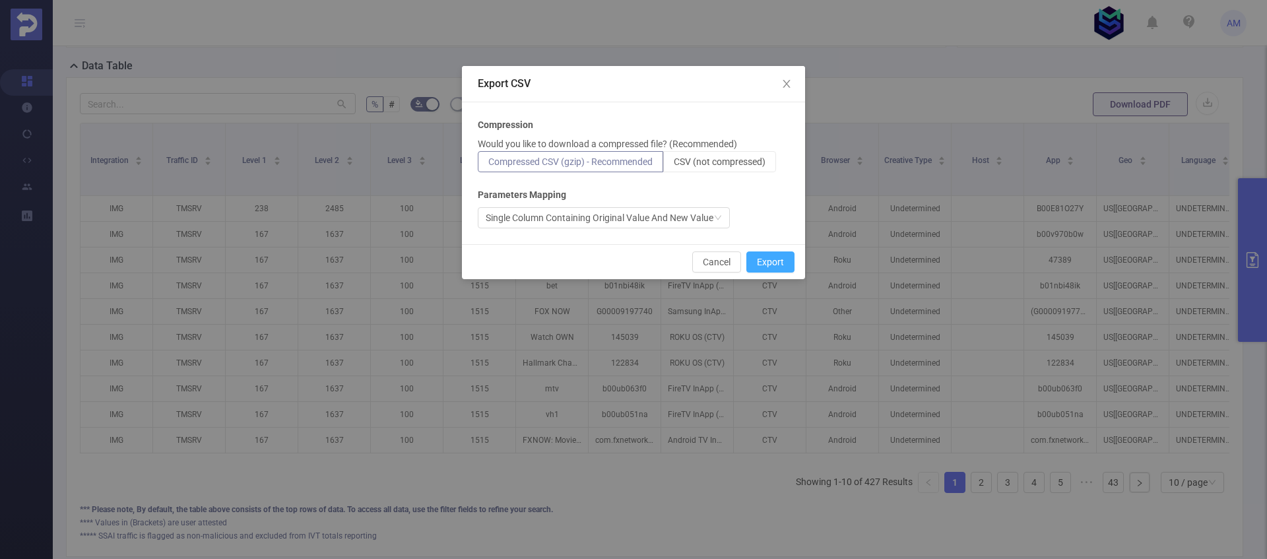
click at [772, 259] on button "Export" at bounding box center [771, 261] width 48 height 21
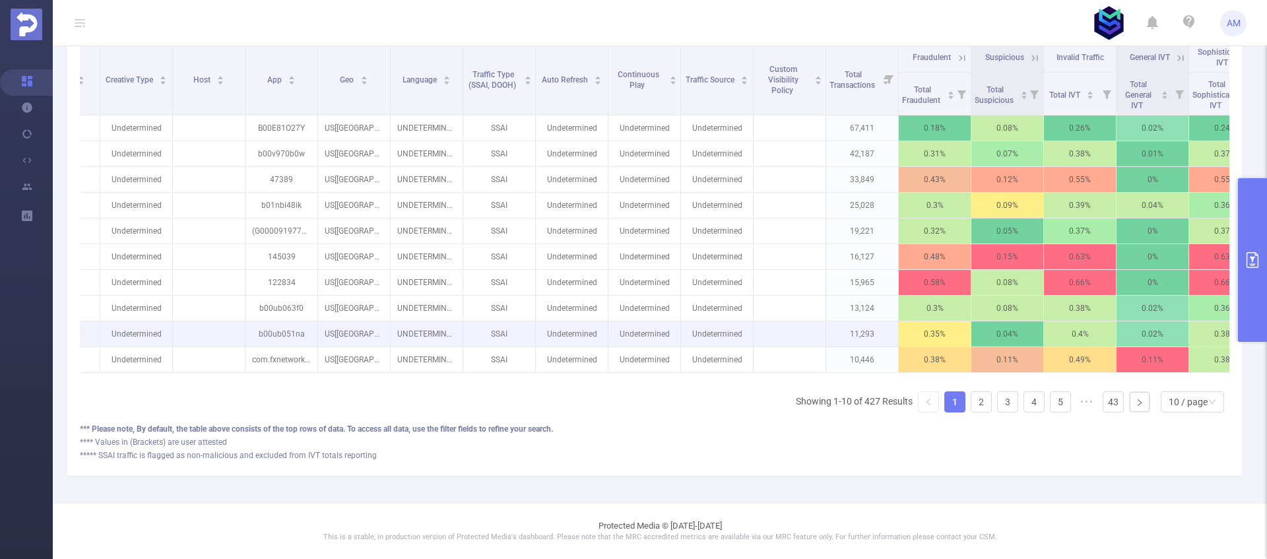
scroll to position [385, 0]
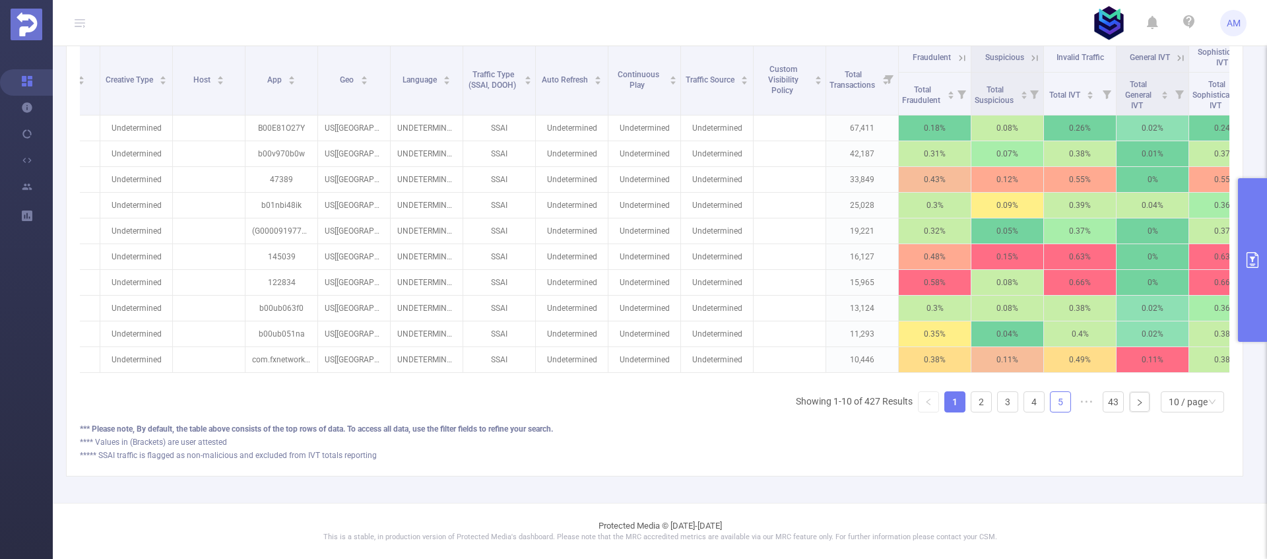
click at [1051, 405] on link "5" at bounding box center [1061, 402] width 20 height 20
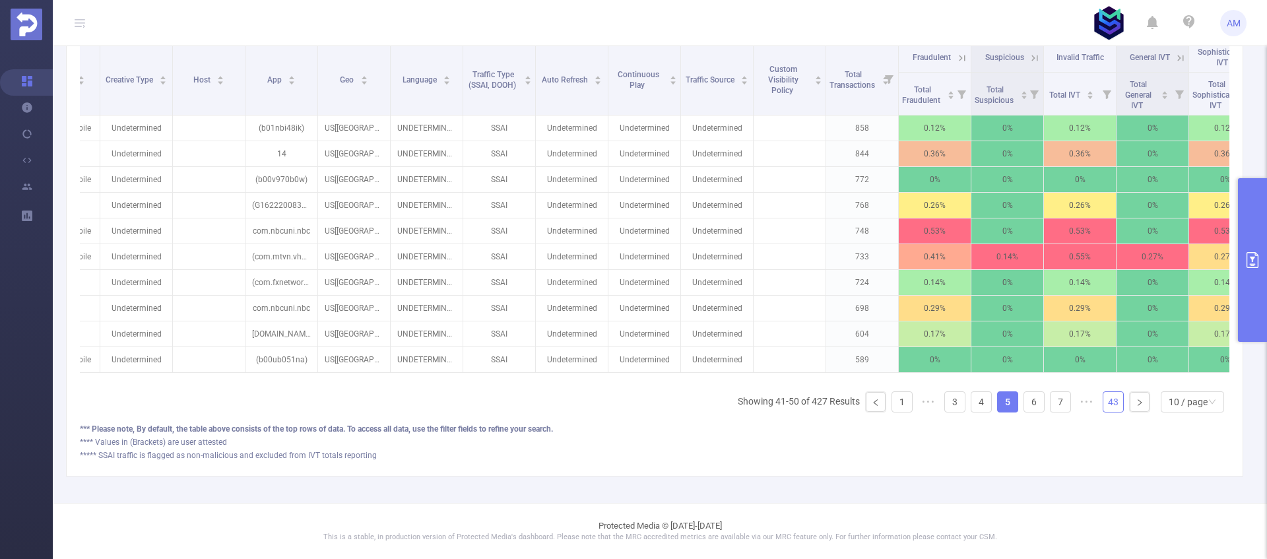
click at [1108, 406] on link "43" at bounding box center [1114, 402] width 20 height 20
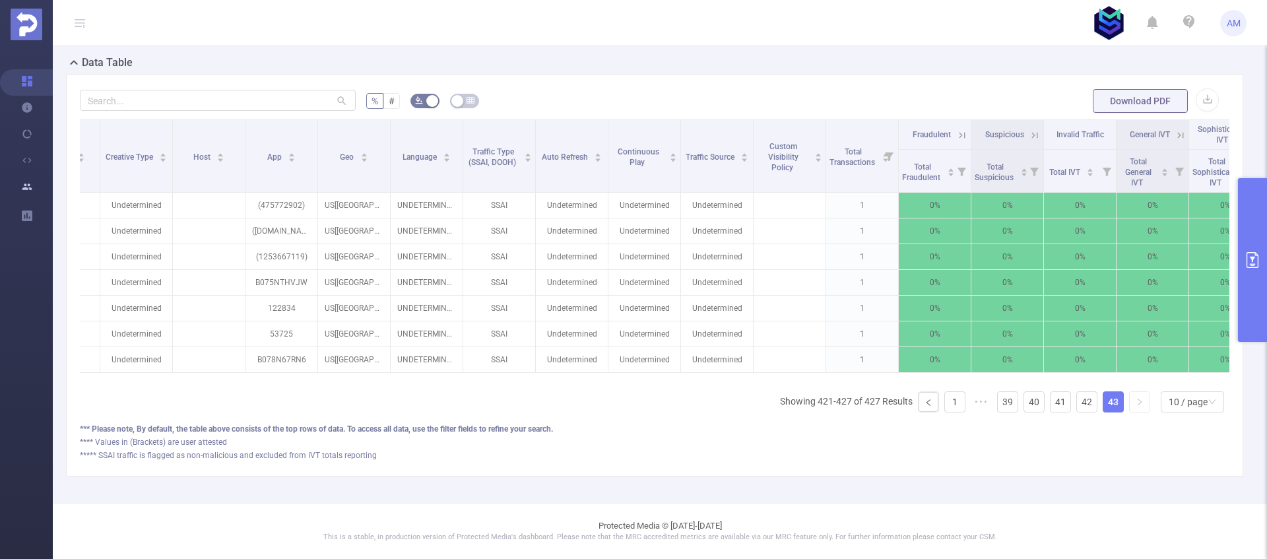
scroll to position [298, 0]
